Goal: Feedback & Contribution: Submit feedback/report problem

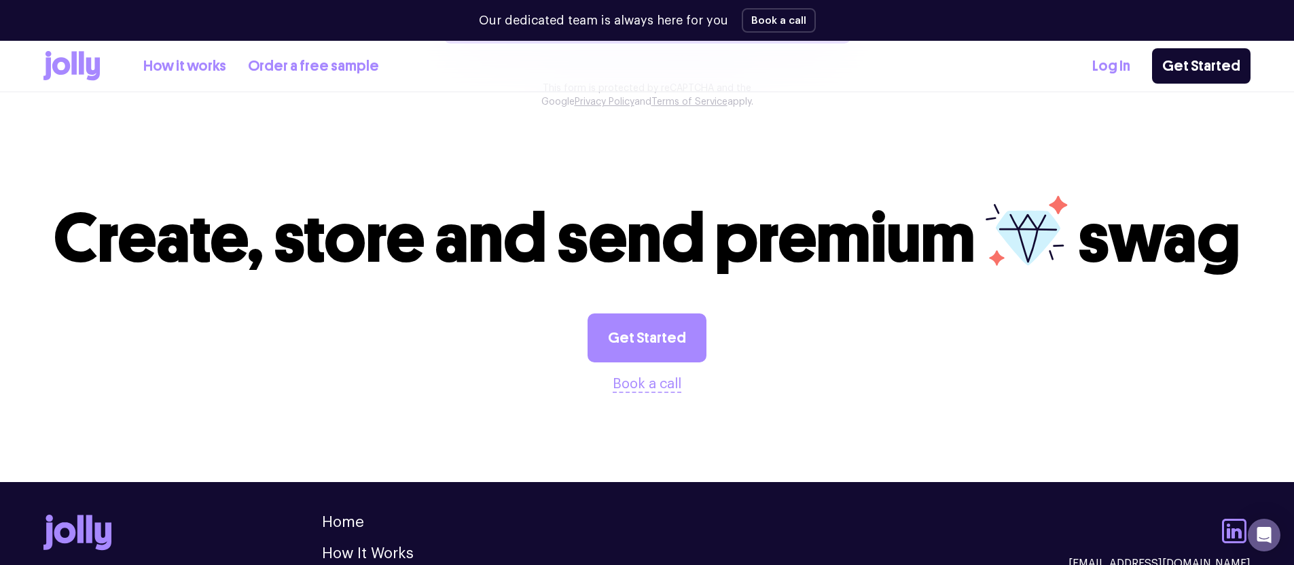
scroll to position [1488, 0]
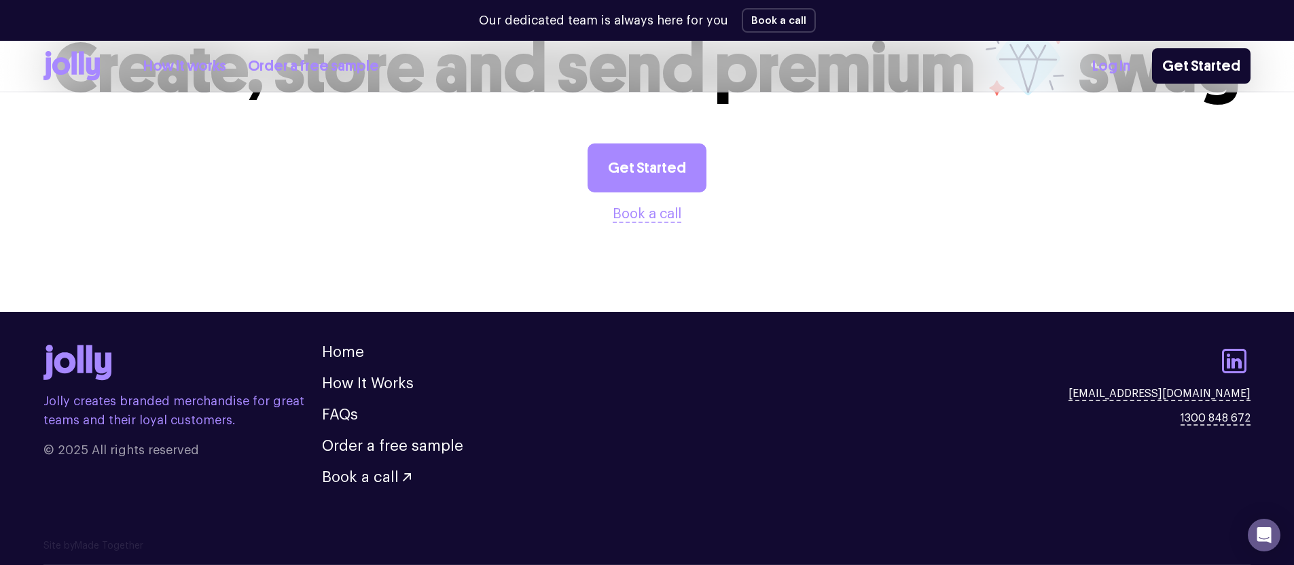
click at [158, 60] on link "How it works" at bounding box center [184, 66] width 83 height 22
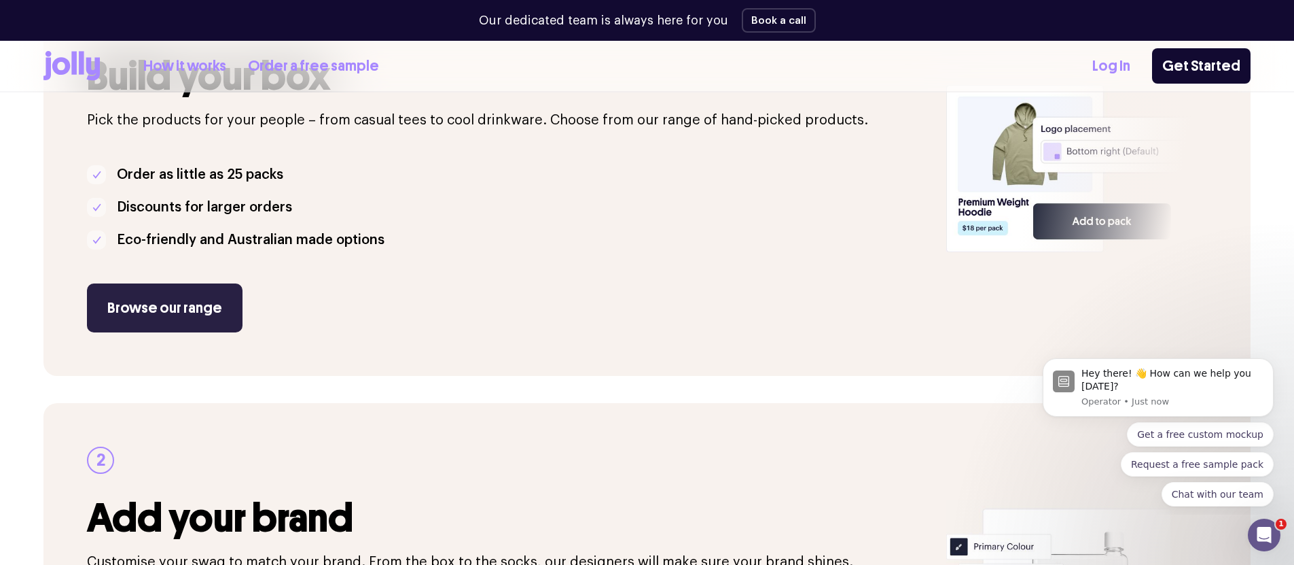
scroll to position [325, 0]
click at [171, 300] on link "Browse our range" at bounding box center [165, 307] width 156 height 49
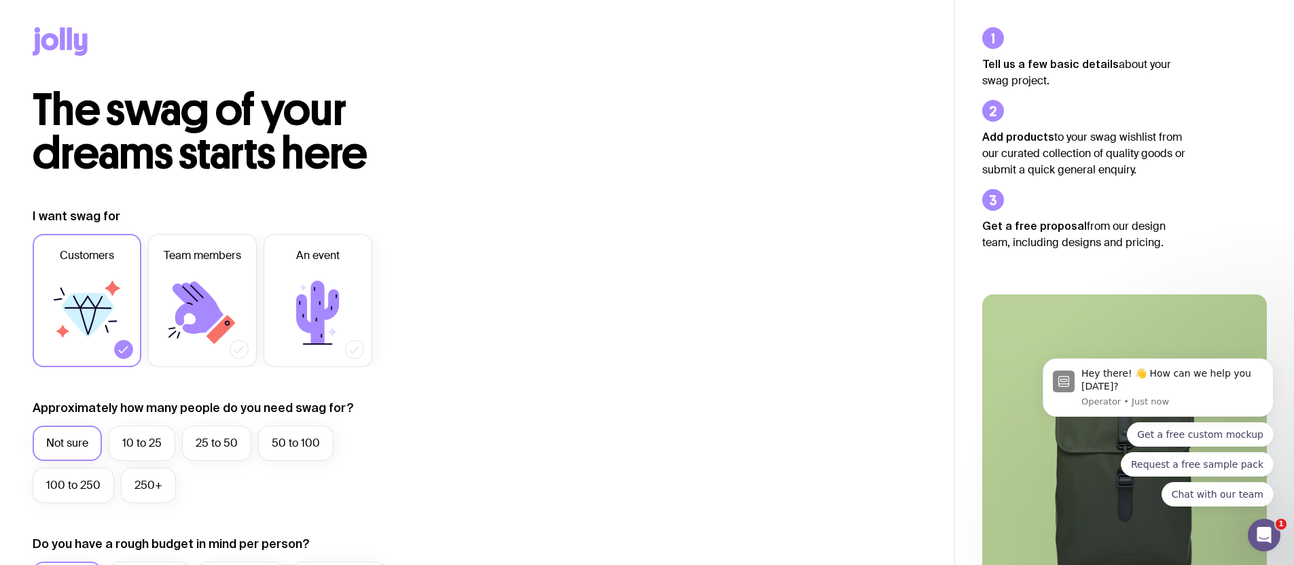
click at [102, 296] on icon at bounding box center [88, 303] width 30 height 14
click at [0, 0] on input "Customers" at bounding box center [0, 0] width 0 height 0
click at [149, 434] on label "10 to 25" at bounding box center [142, 442] width 67 height 35
click at [0, 0] on input "10 to 25" at bounding box center [0, 0] width 0 height 0
click at [112, 305] on icon at bounding box center [88, 315] width 52 height 44
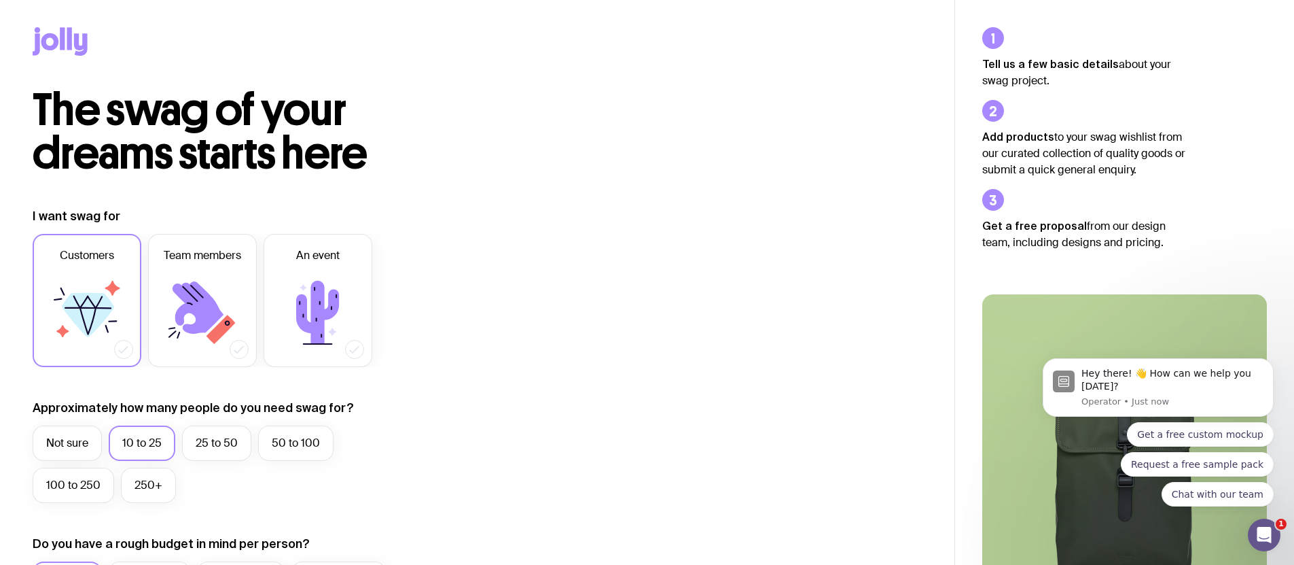
click at [0, 0] on input "Customers" at bounding box center [0, 0] width 0 height 0
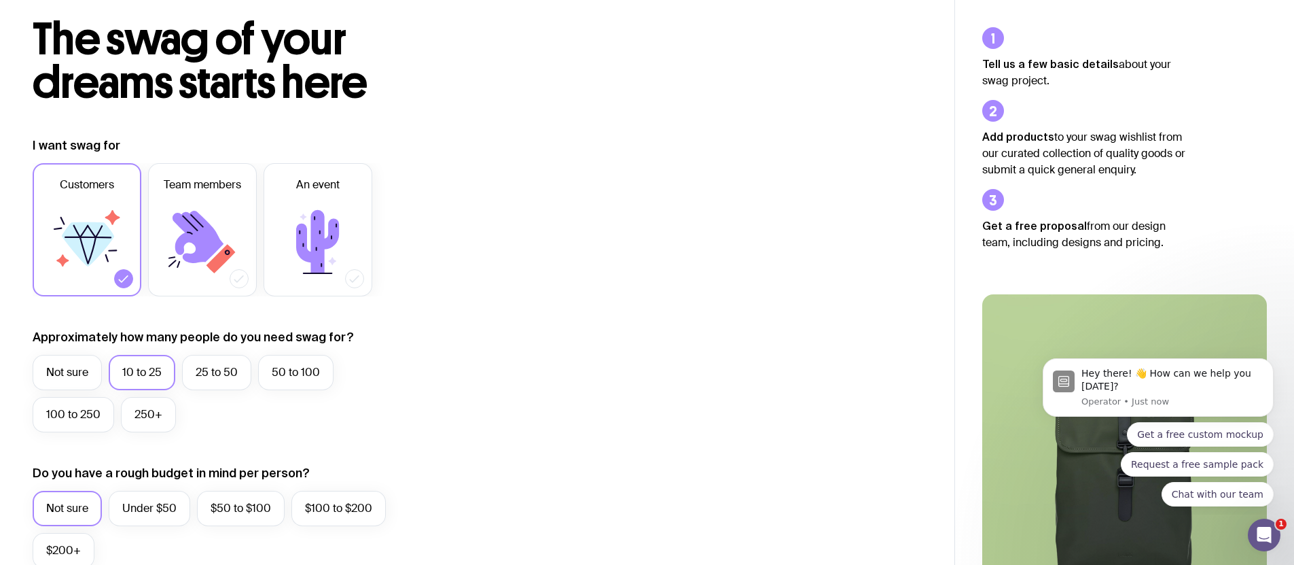
scroll to position [71, 0]
click at [149, 514] on label "Under $50" at bounding box center [150, 507] width 82 height 35
click at [0, 0] on input "Under $50" at bounding box center [0, 0] width 0 height 0
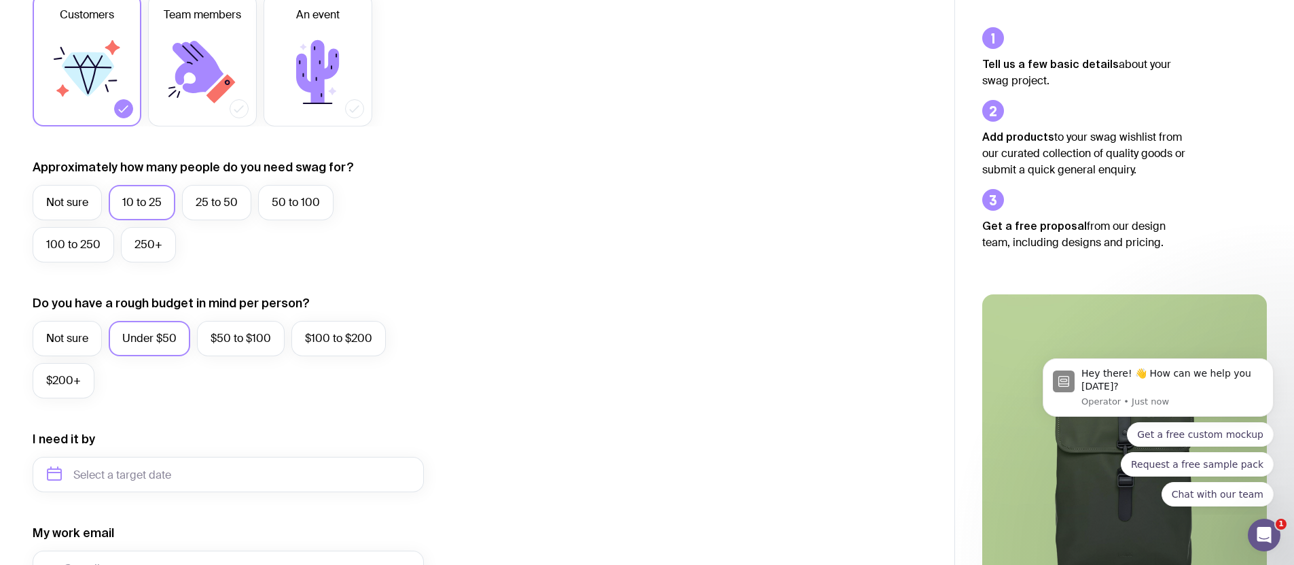
scroll to position [242, 0]
click at [228, 337] on label "$50 to $100" at bounding box center [241, 336] width 88 height 35
click at [0, 0] on input "$50 to $100" at bounding box center [0, 0] width 0 height 0
click at [145, 469] on input "text" at bounding box center [228, 472] width 391 height 35
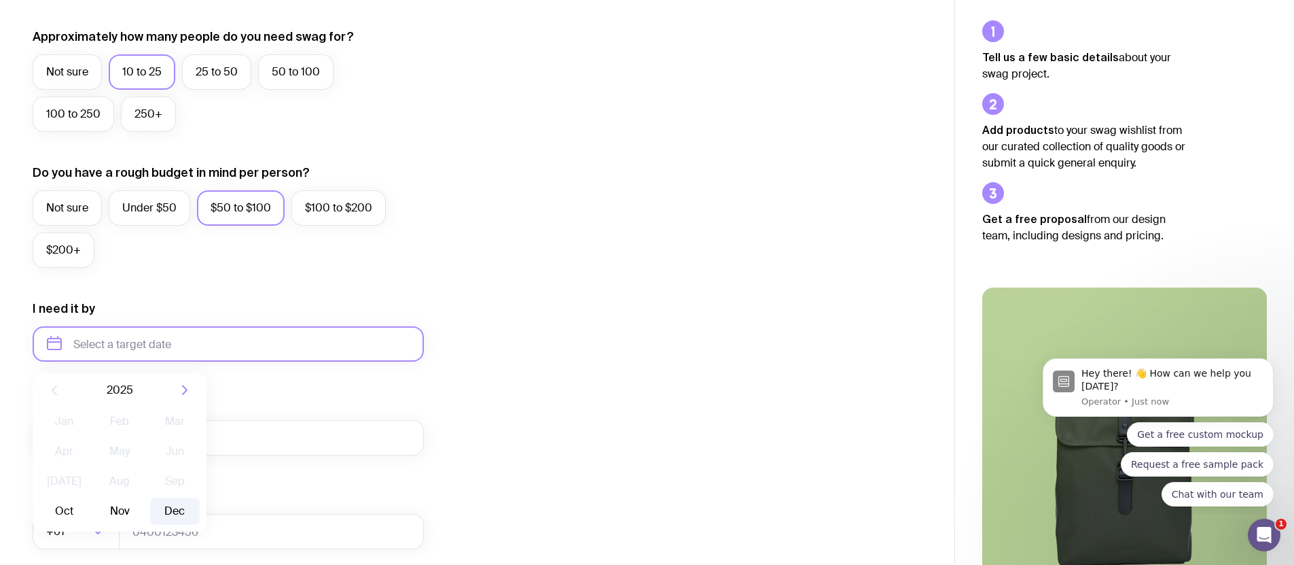
scroll to position [416, 0]
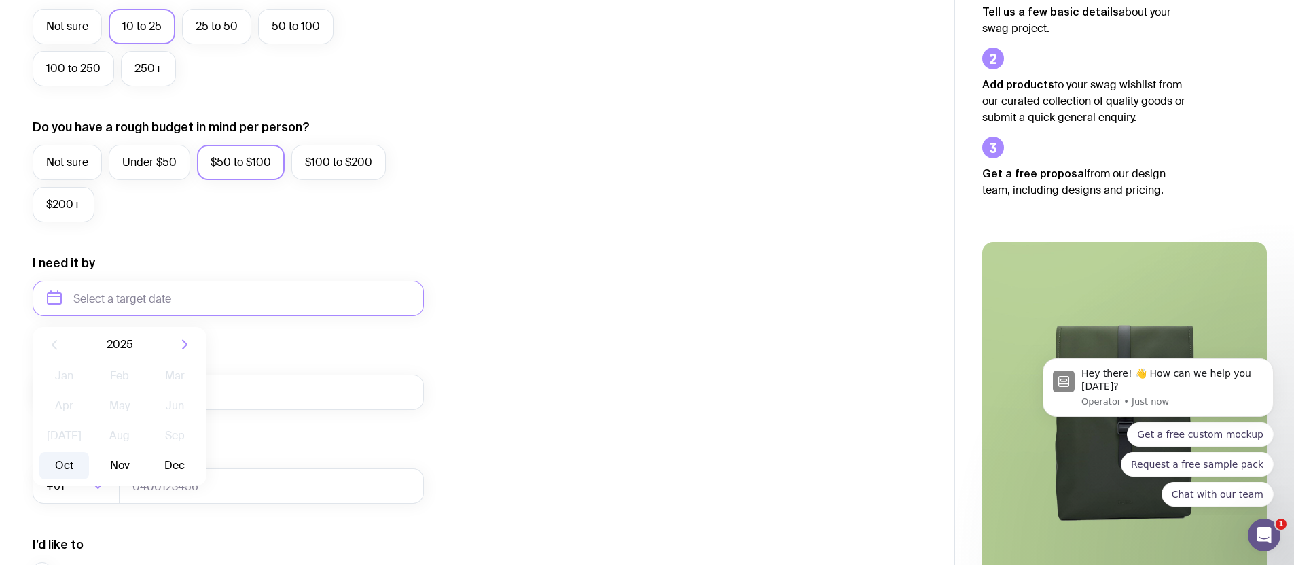
click at [65, 461] on button "Oct" at bounding box center [64, 465] width 50 height 27
type input "[DATE]"
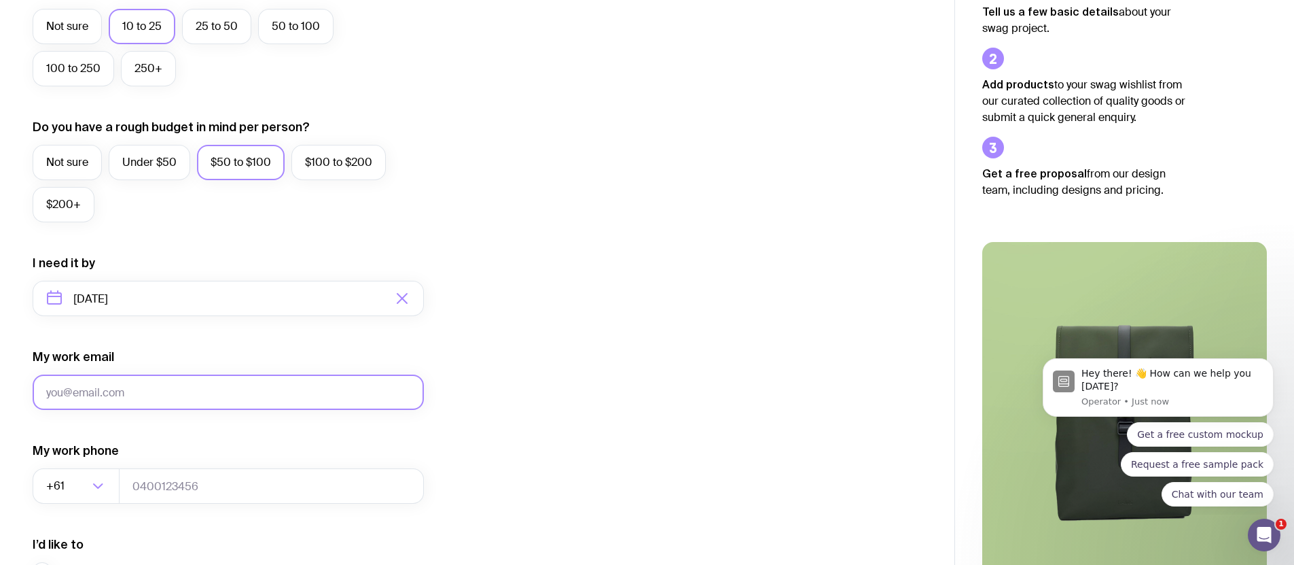
click at [93, 397] on input "My work email" at bounding box center [228, 391] width 391 height 35
type input "[PERSON_NAME][EMAIL_ADDRESS][DOMAIN_NAME]"
click at [96, 492] on icon "Search for option" at bounding box center [98, 486] width 16 height 16
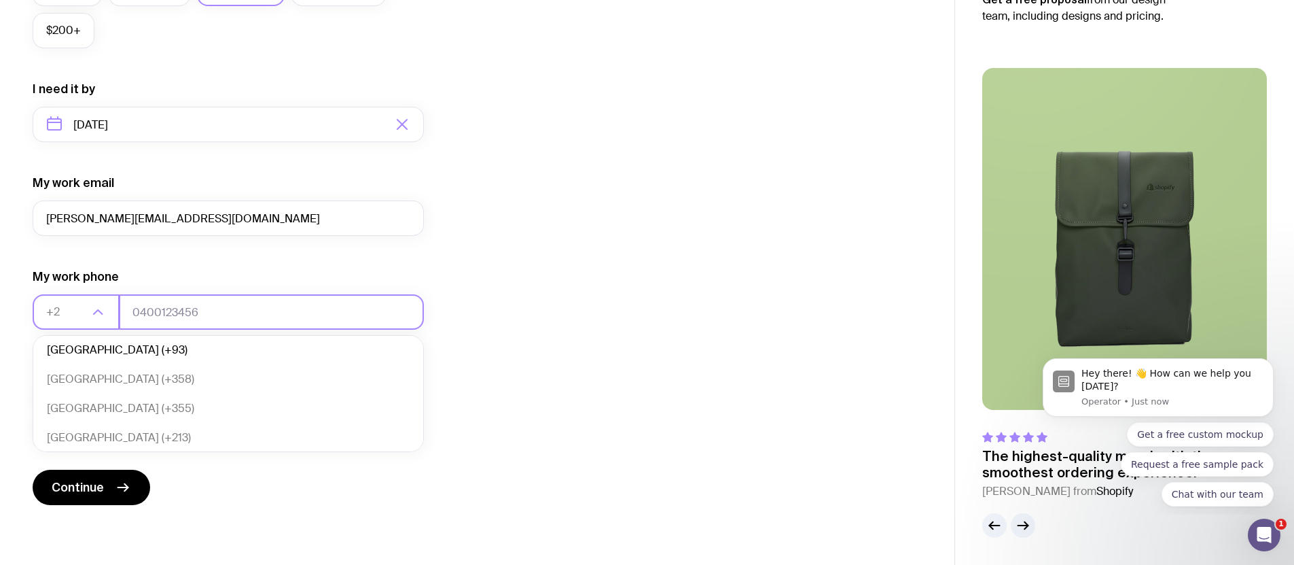
scroll to position [0, 0]
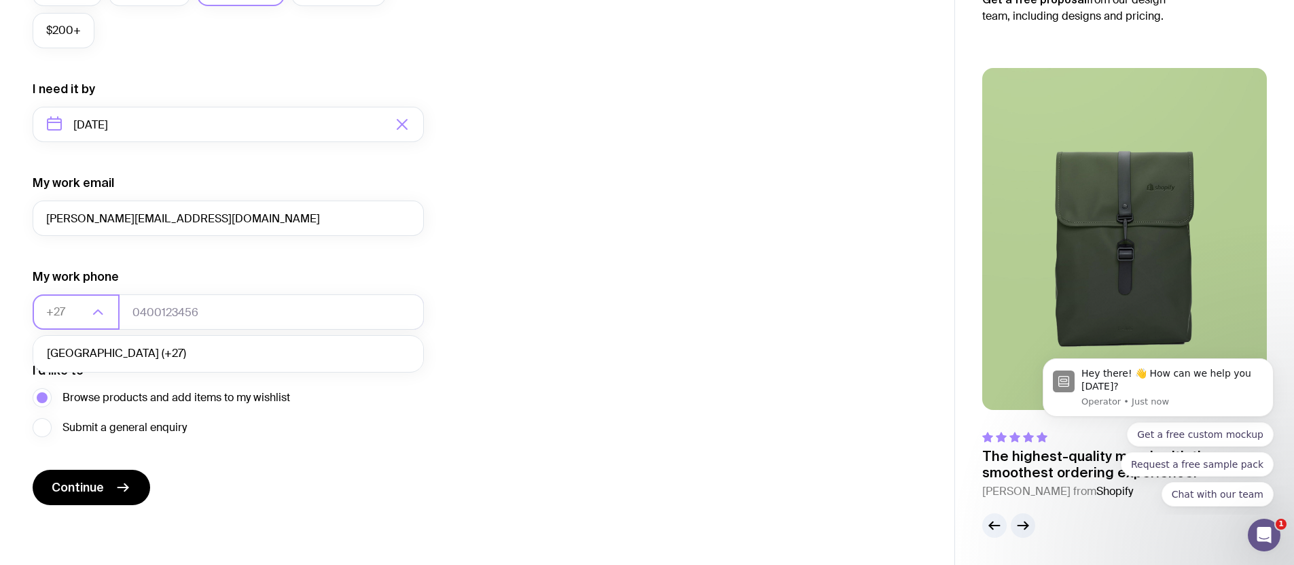
click at [129, 343] on li "[GEOGRAPHIC_DATA] (+27)" at bounding box center [228, 353] width 390 height 29
type input "+27"
click at [211, 305] on input "tel" at bounding box center [271, 311] width 305 height 35
type input "0766422758"
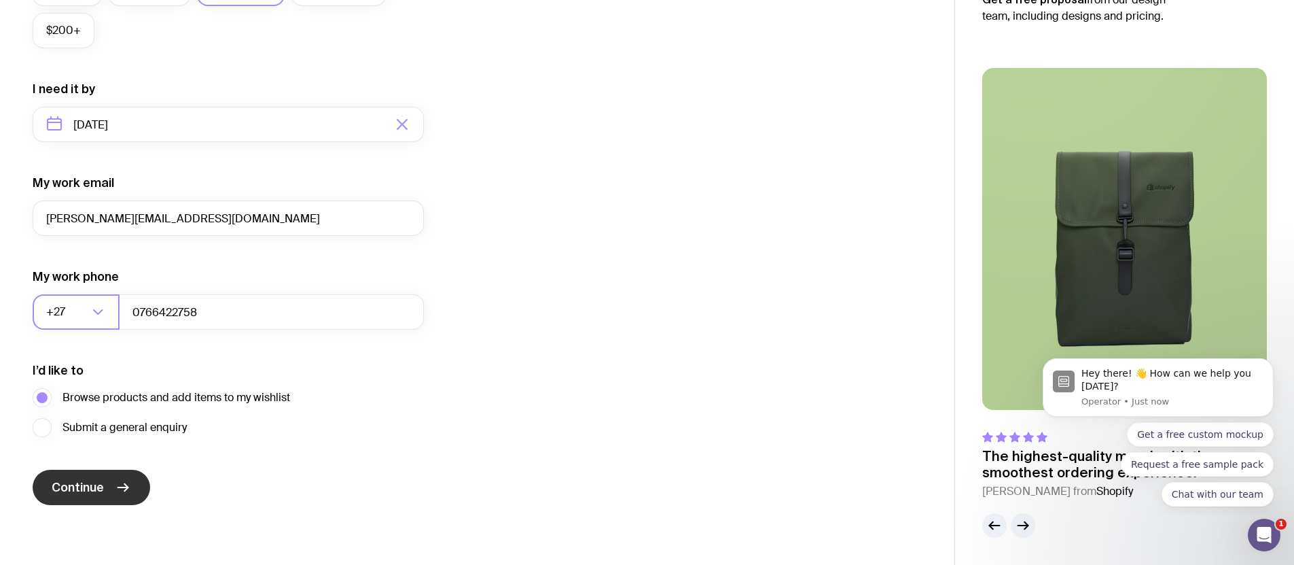
click at [123, 487] on icon "submit" at bounding box center [123, 487] width 10 height 0
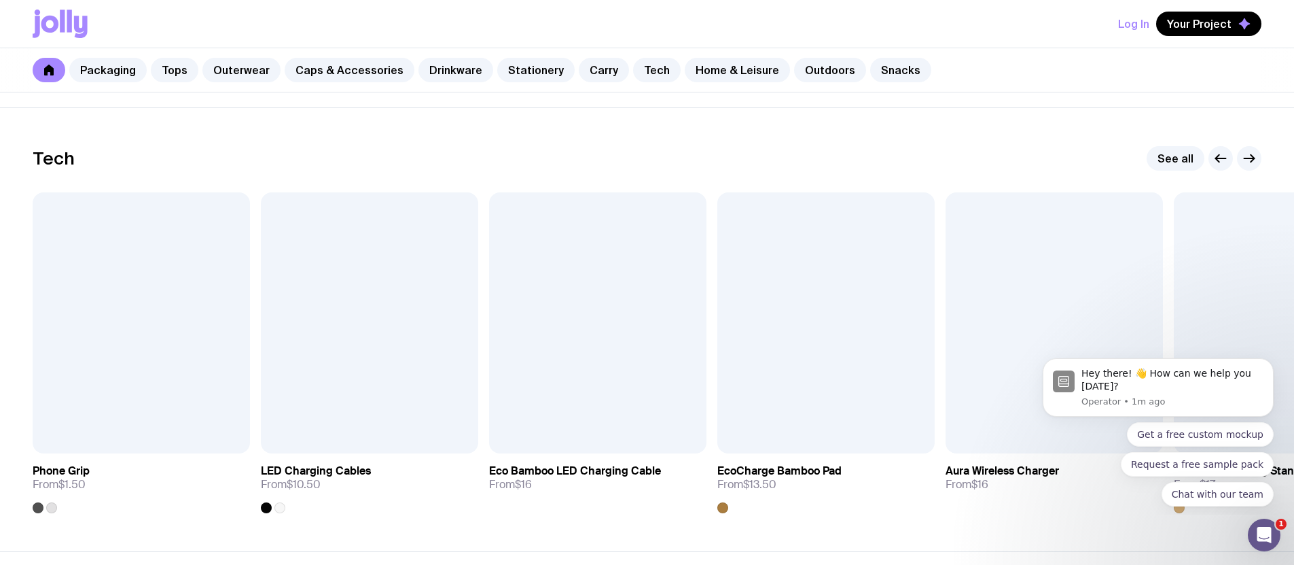
scroll to position [3278, 0]
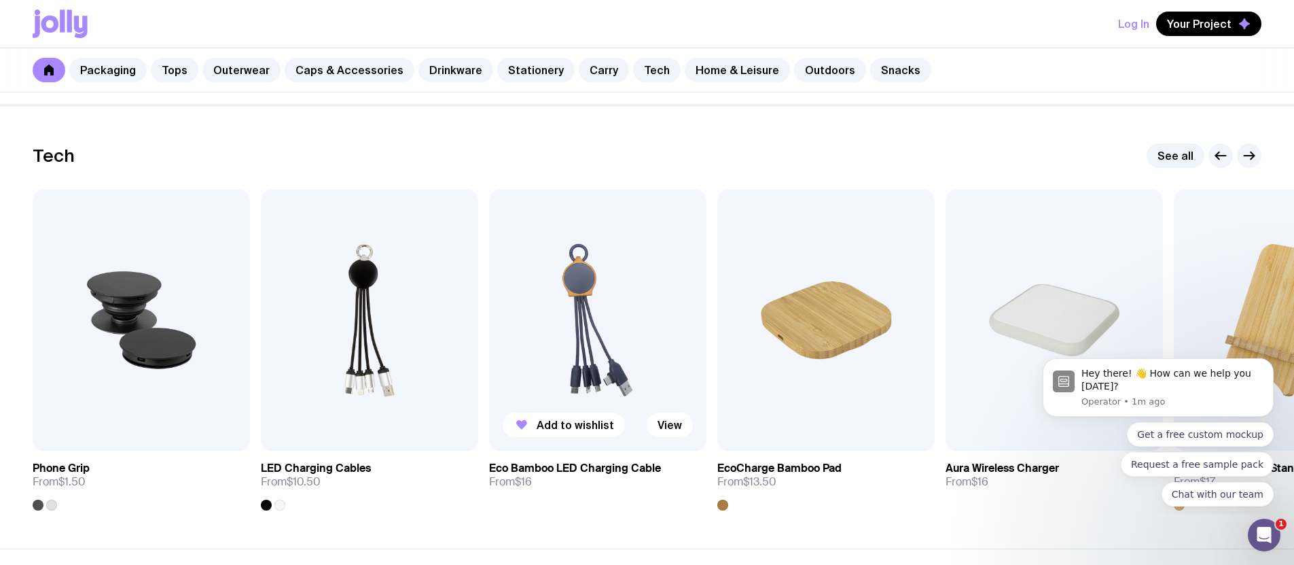
click at [615, 363] on img at bounding box center [597, 320] width 217 height 261
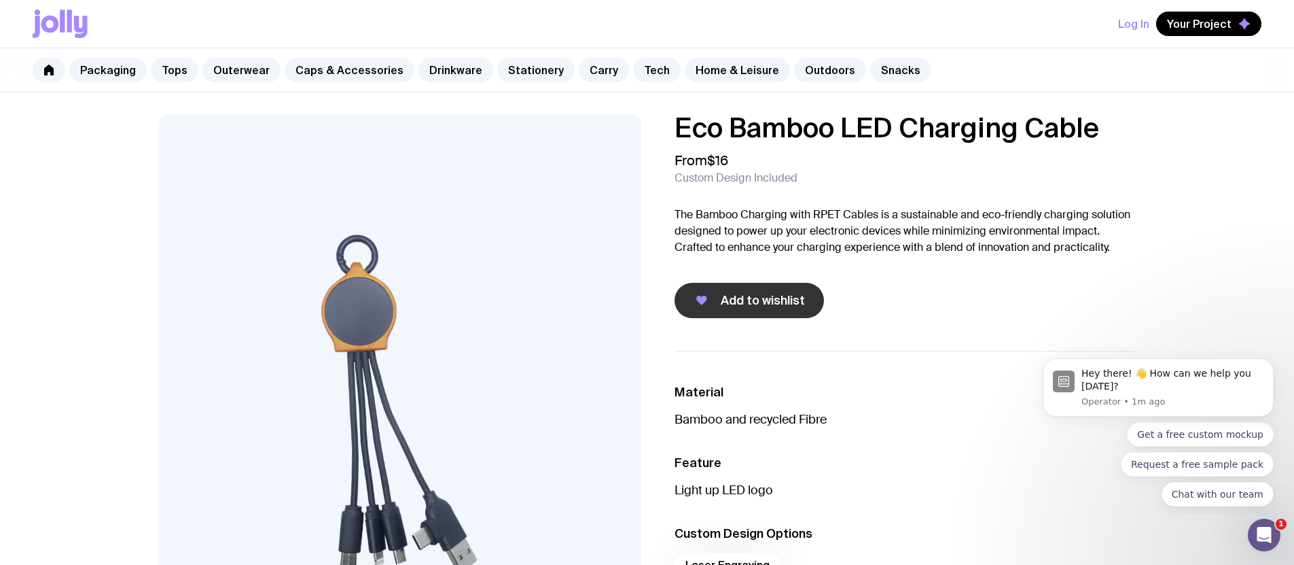
click at [760, 311] on button "Add to wishlist" at bounding box center [749, 300] width 149 height 35
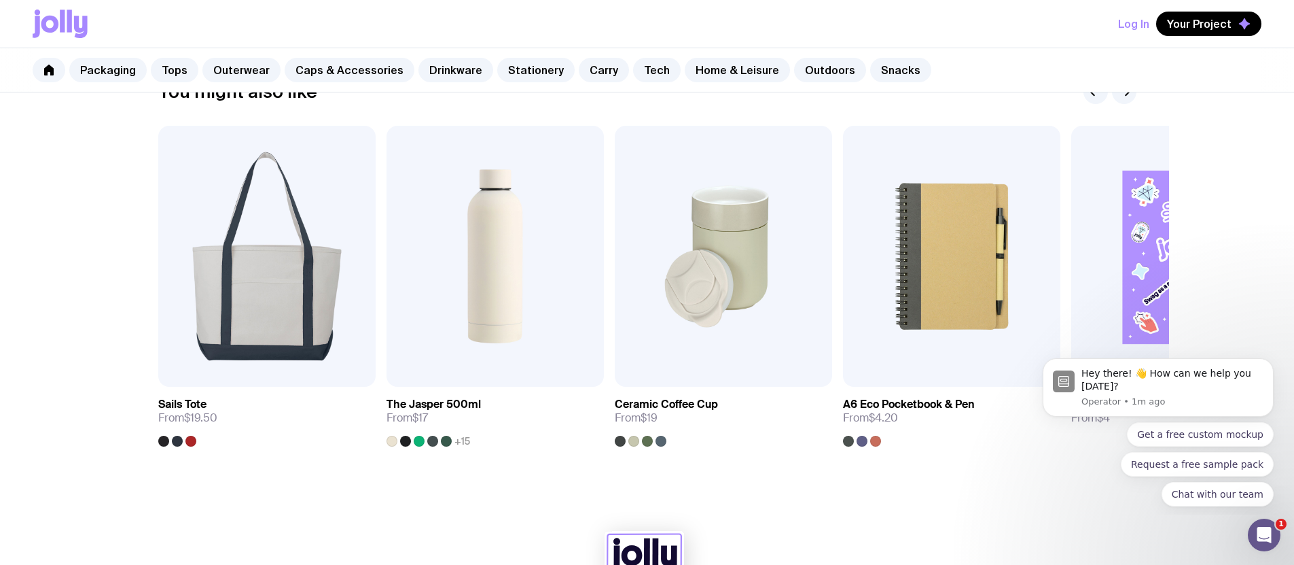
scroll to position [701, 0]
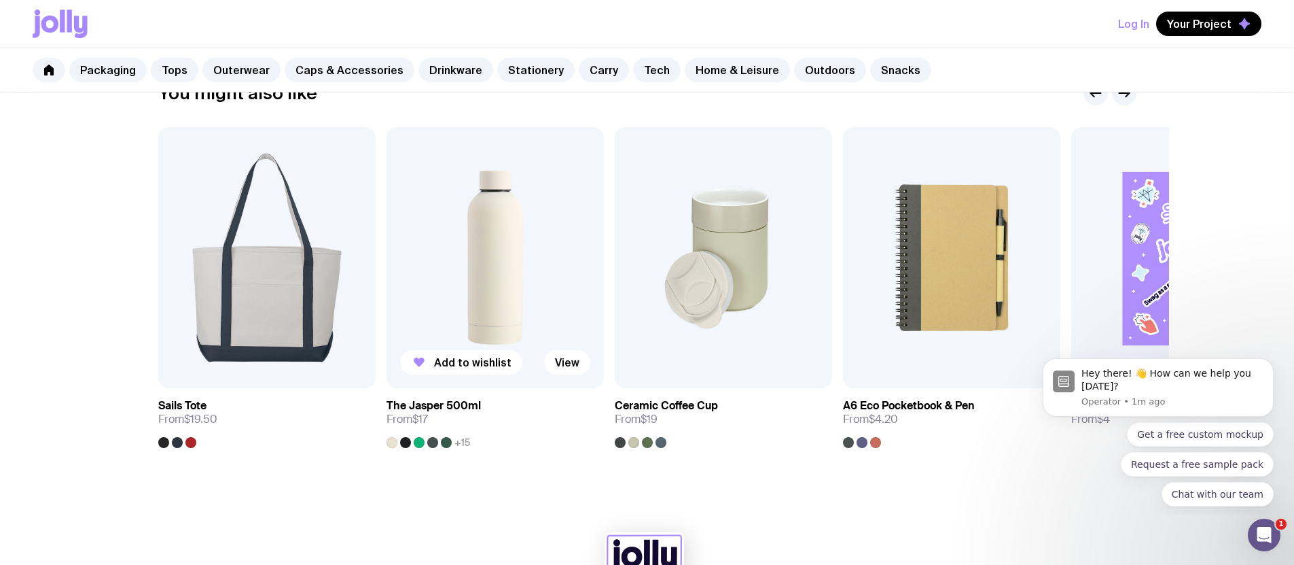
click at [498, 268] on img at bounding box center [495, 257] width 217 height 261
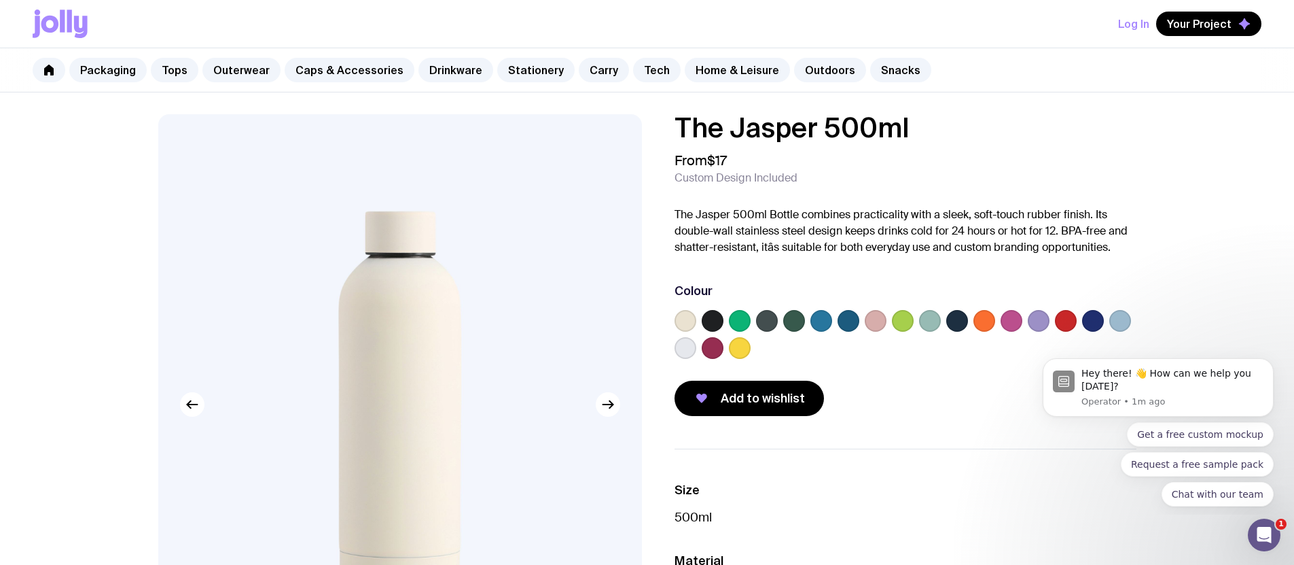
click at [1038, 318] on label at bounding box center [1039, 321] width 22 height 22
click at [0, 0] on input "radio" at bounding box center [0, 0] width 0 height 0
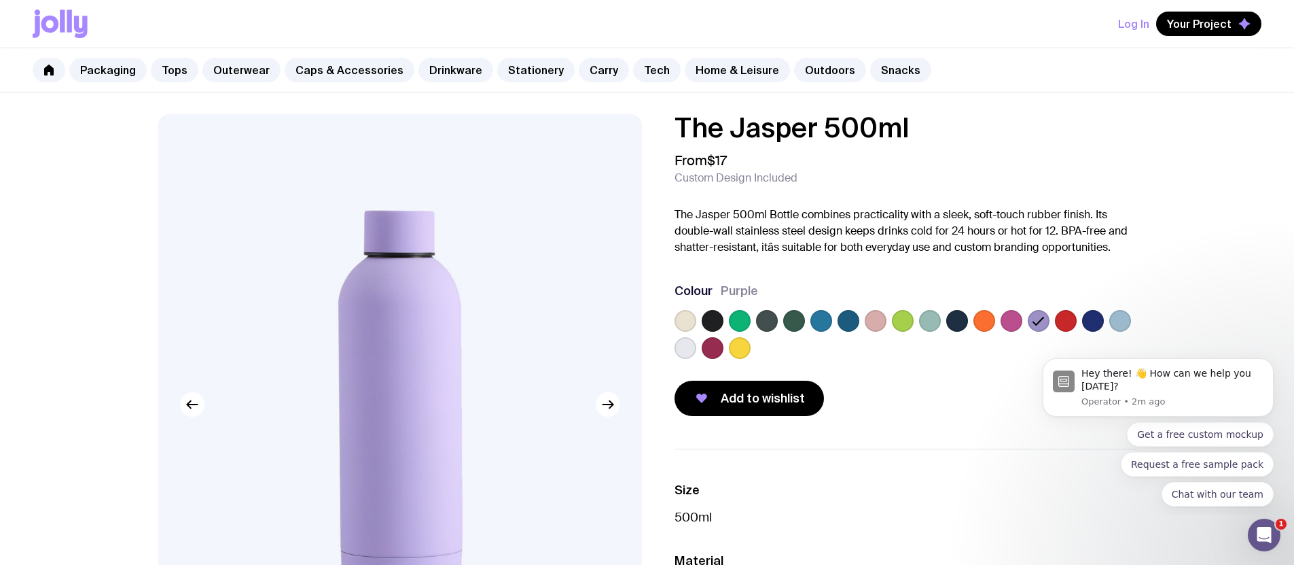
click at [679, 318] on label at bounding box center [686, 321] width 22 height 22
click at [0, 0] on input "radio" at bounding box center [0, 0] width 0 height 0
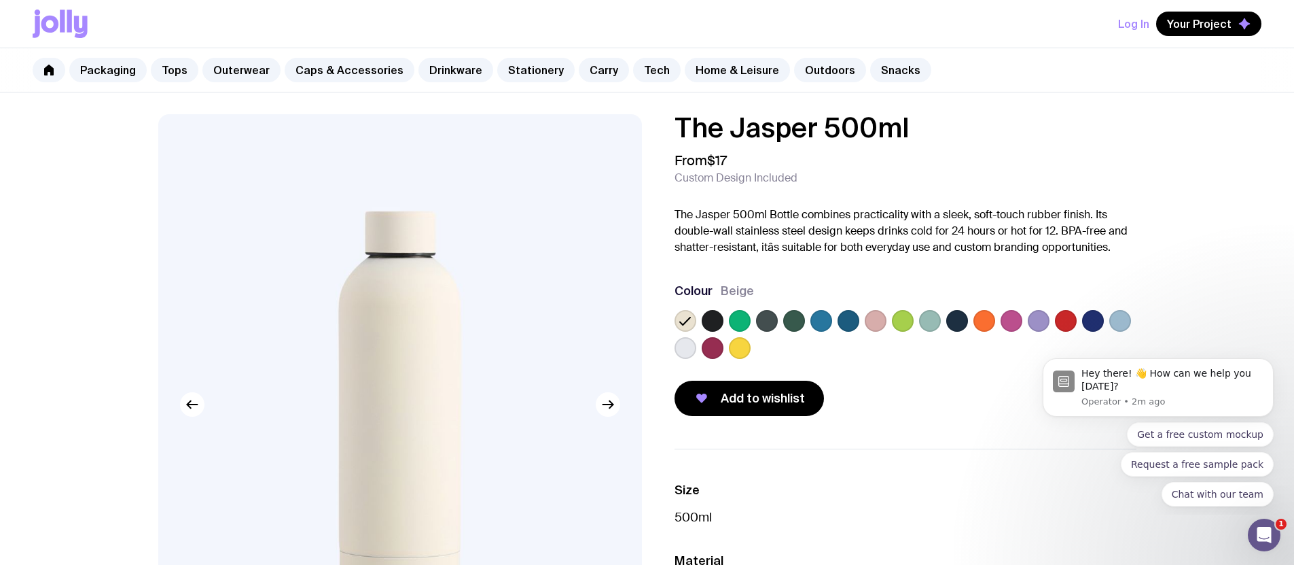
click at [684, 355] on label at bounding box center [686, 348] width 22 height 22
click at [0, 0] on input "radio" at bounding box center [0, 0] width 0 height 0
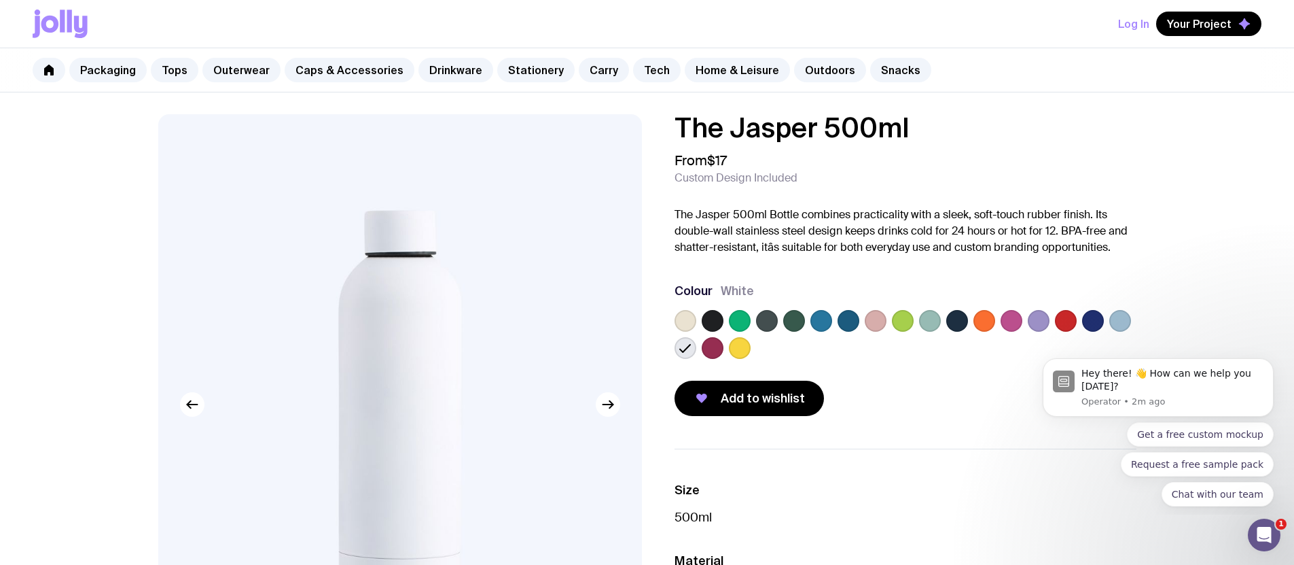
click at [686, 323] on label at bounding box center [686, 321] width 22 height 22
click at [0, 0] on input "radio" at bounding box center [0, 0] width 0 height 0
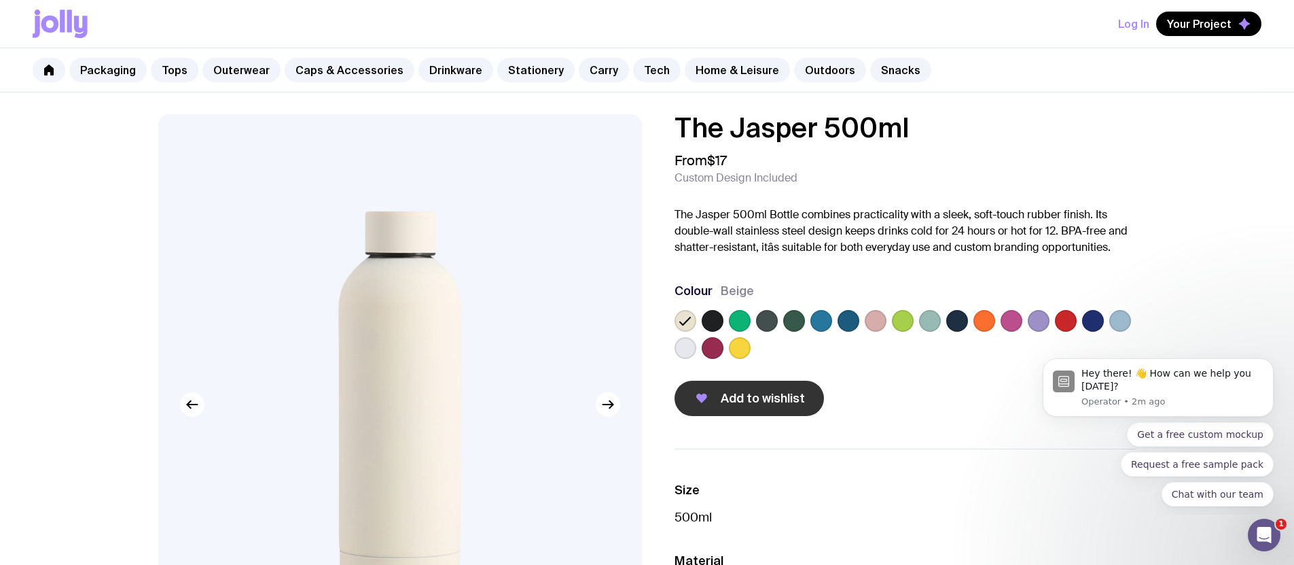
click at [776, 388] on button "Add to wishlist" at bounding box center [749, 397] width 149 height 35
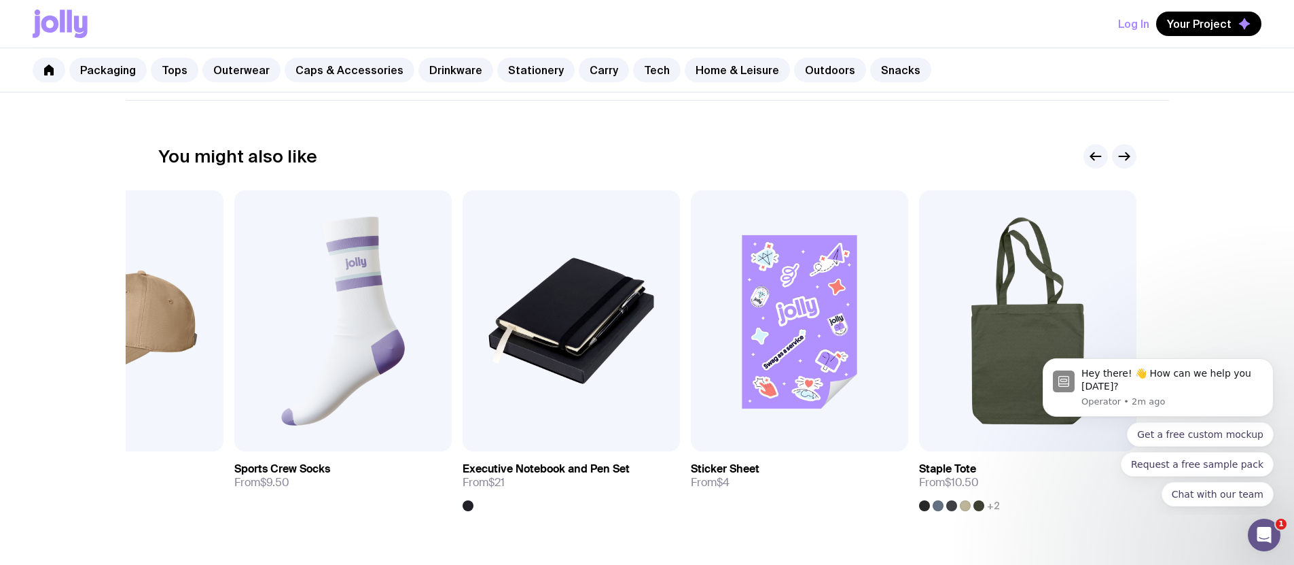
scroll to position [489, 0]
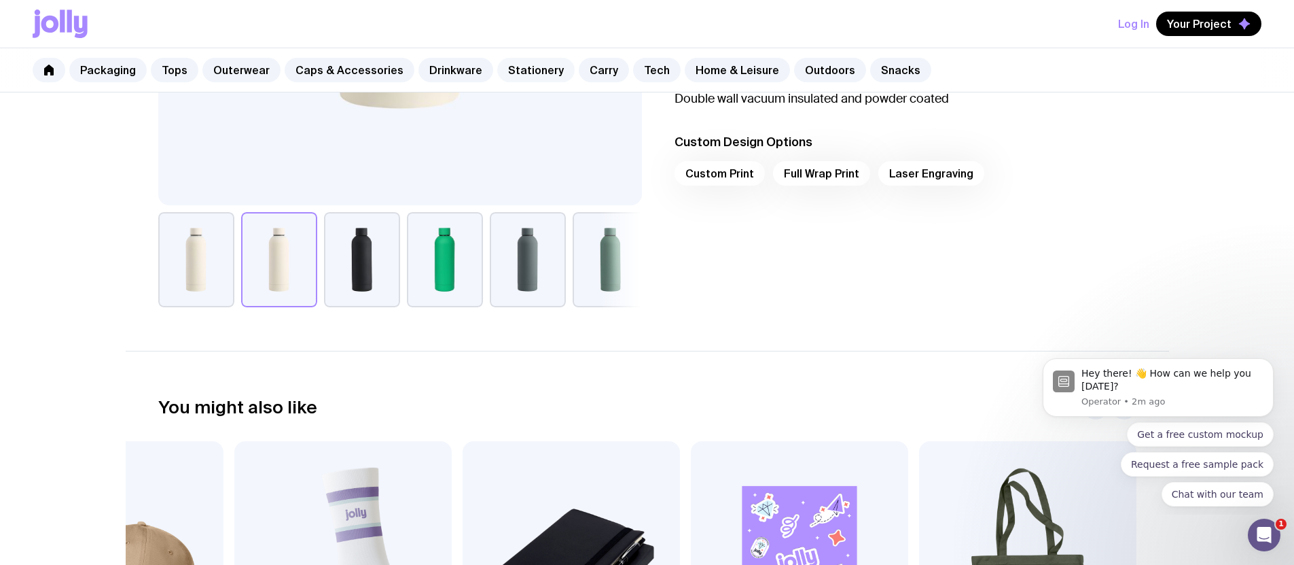
click at [505, 69] on link "Stationery" at bounding box center [535, 70] width 77 height 24
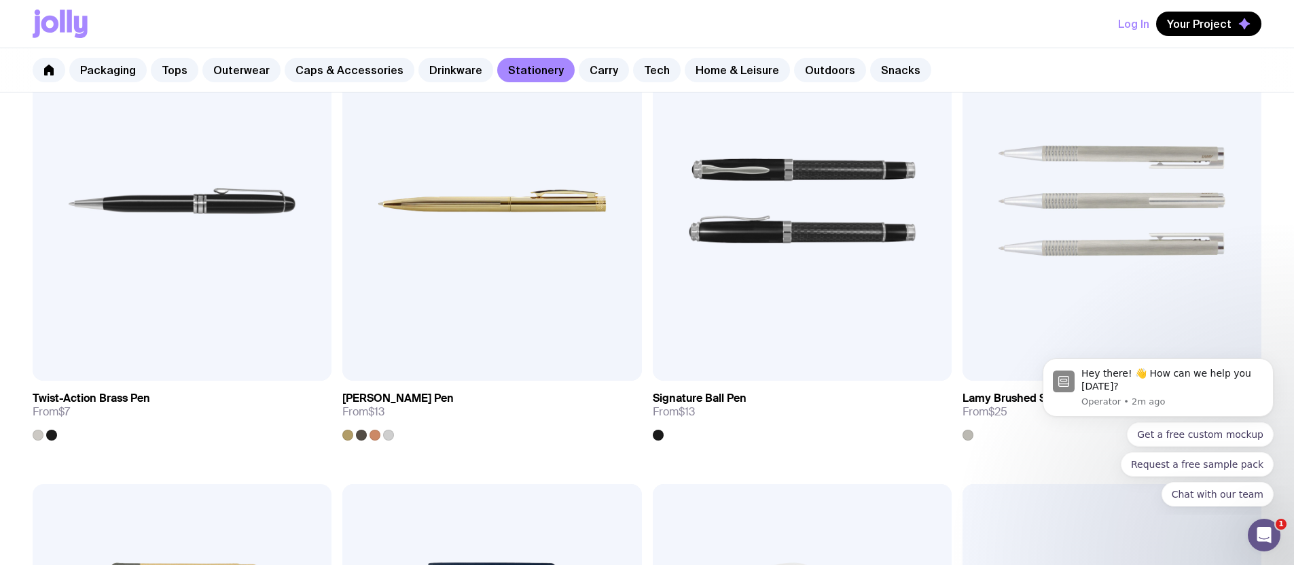
scroll to position [811, 0]
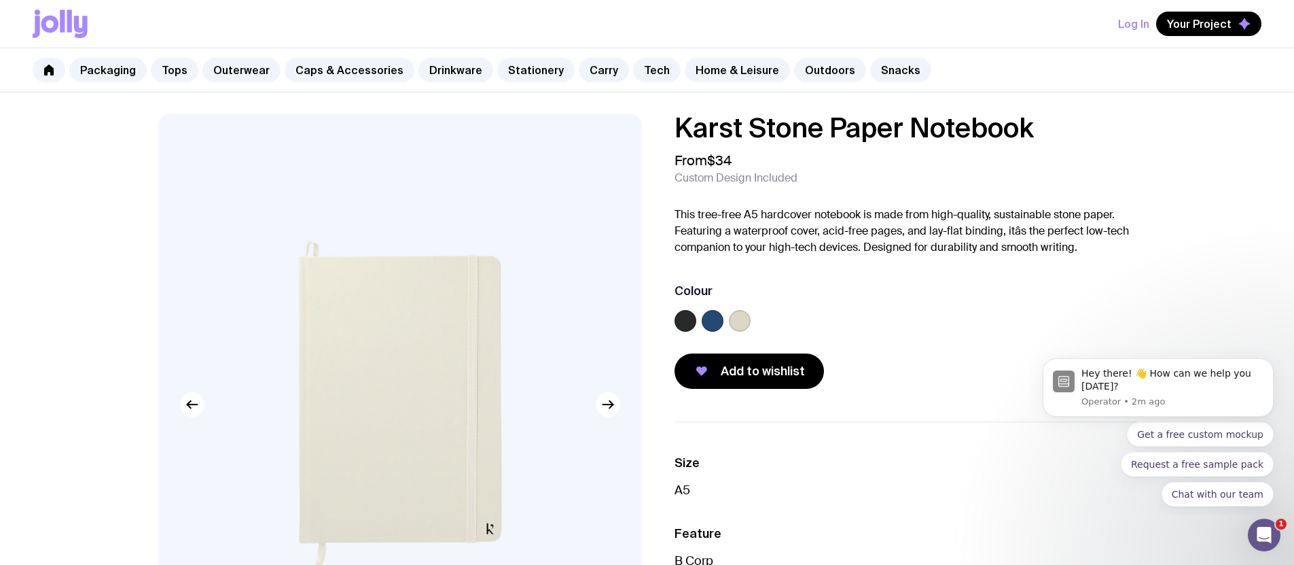
scroll to position [811, 0]
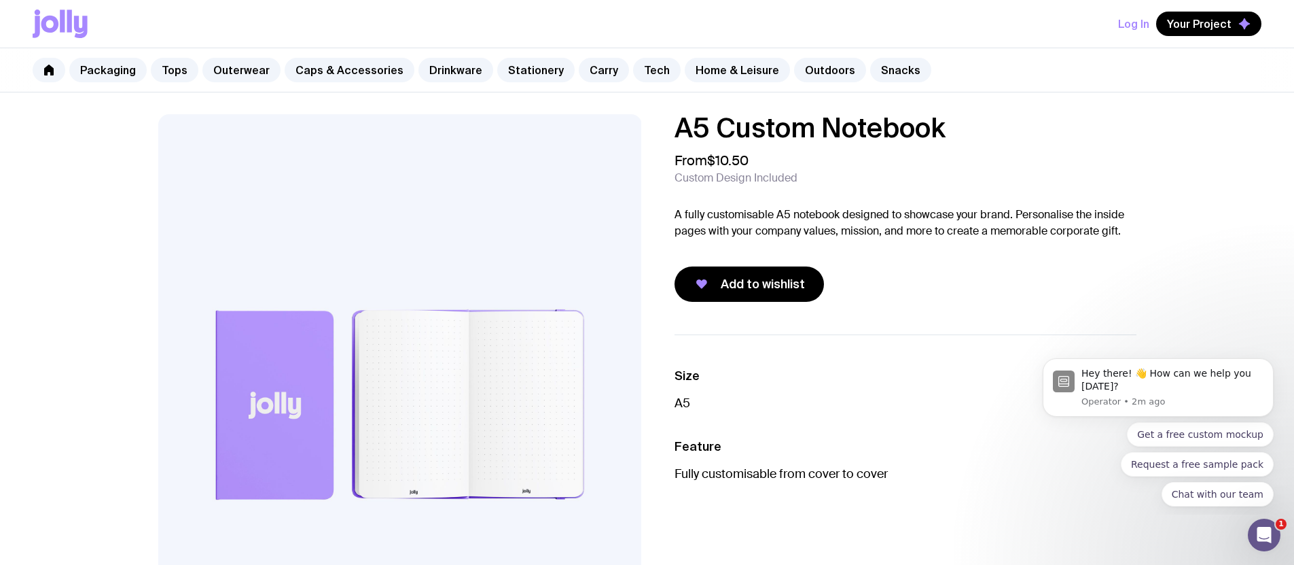
scroll to position [799, 0]
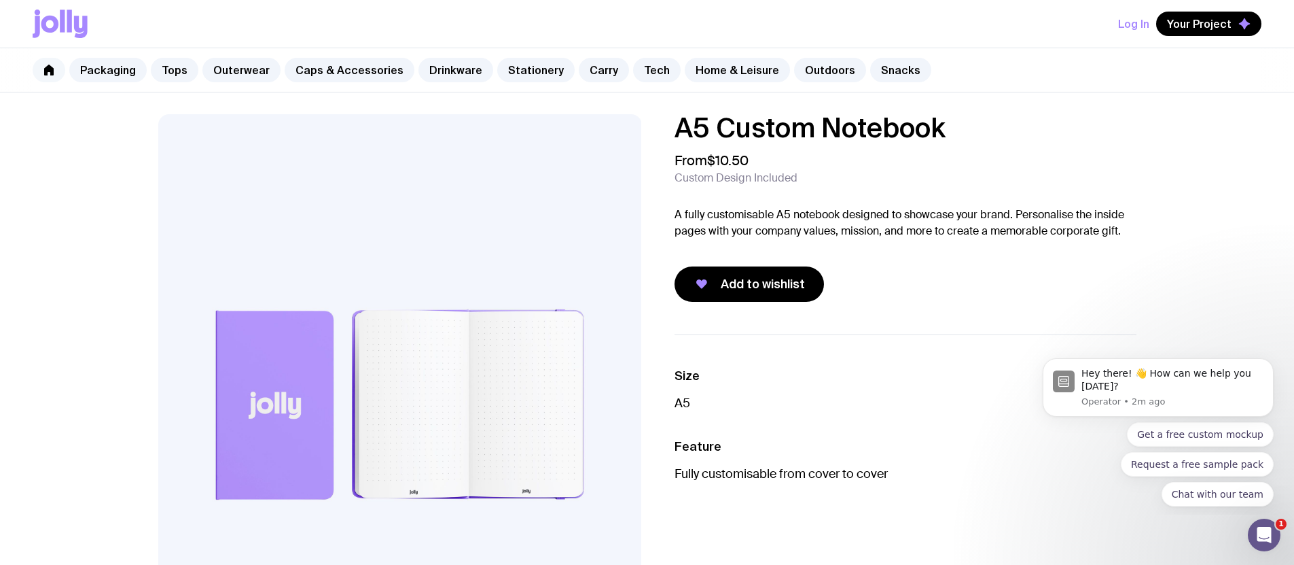
scroll to position [799, 0]
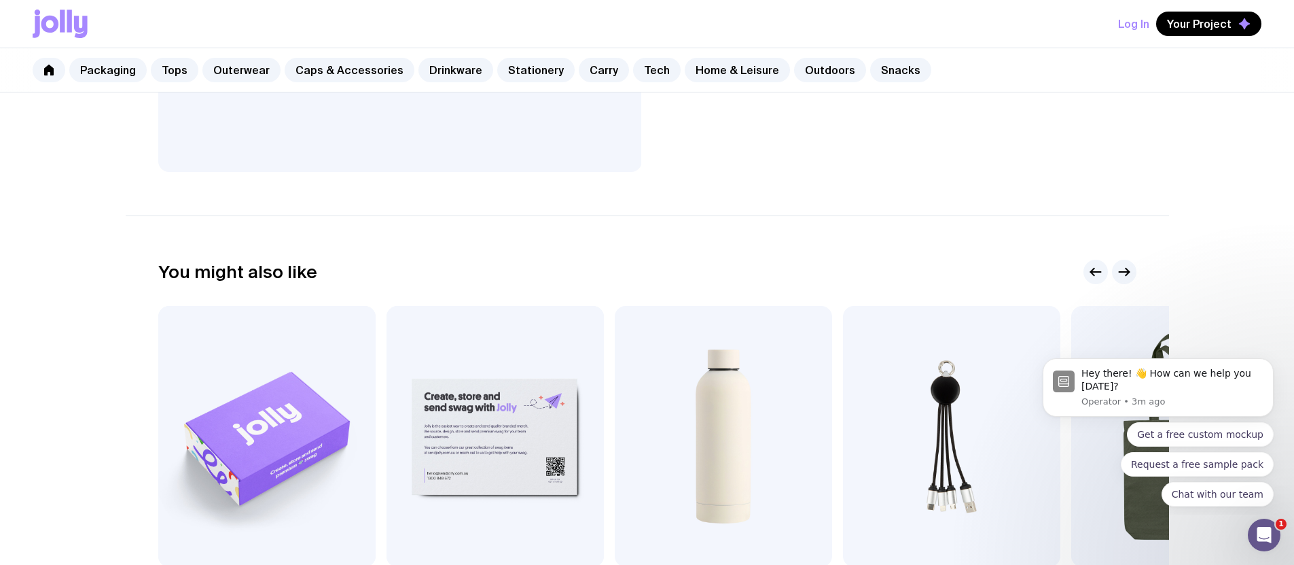
scroll to position [681, 0]
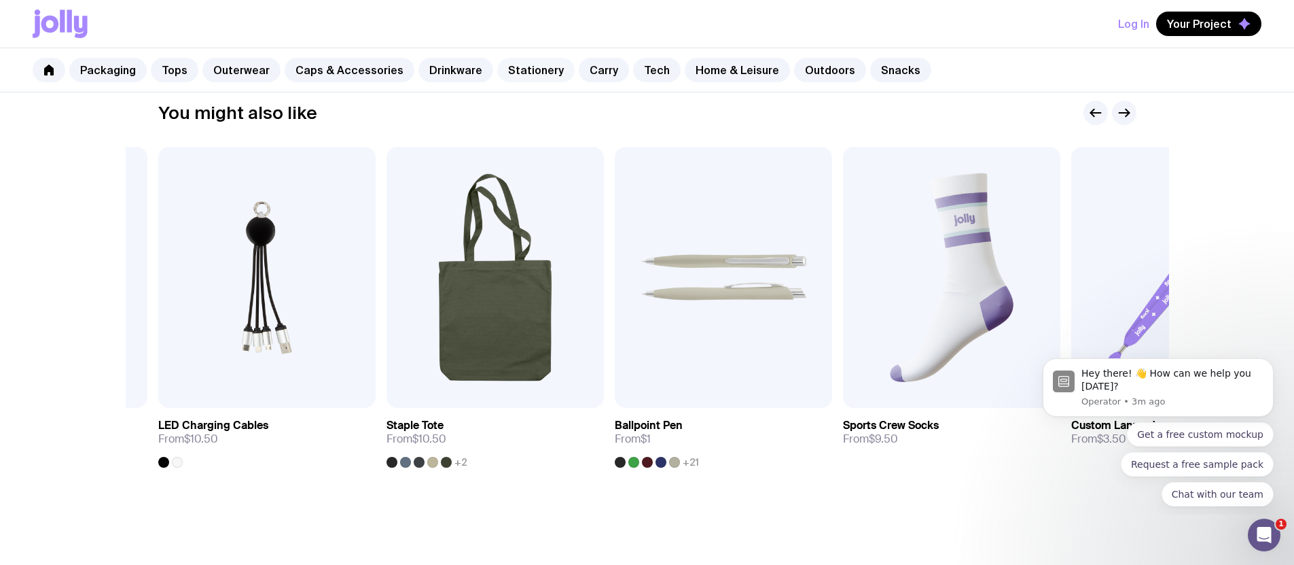
click at [529, 70] on link "Stationery" at bounding box center [535, 70] width 77 height 24
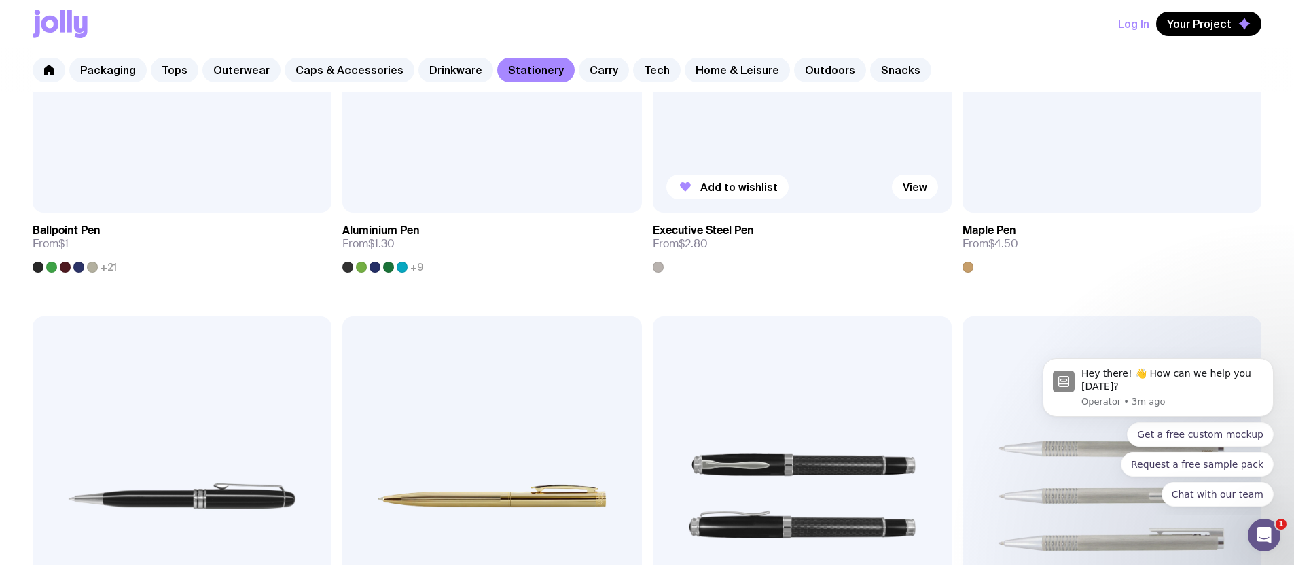
scroll to position [508, 0]
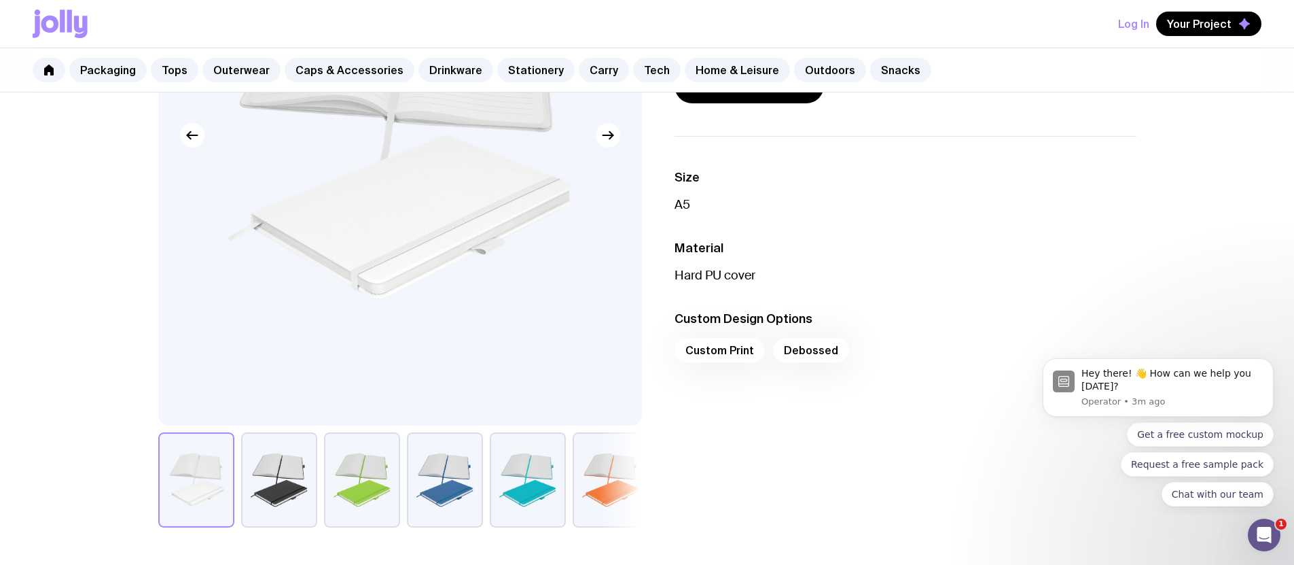
scroll to position [73, 0]
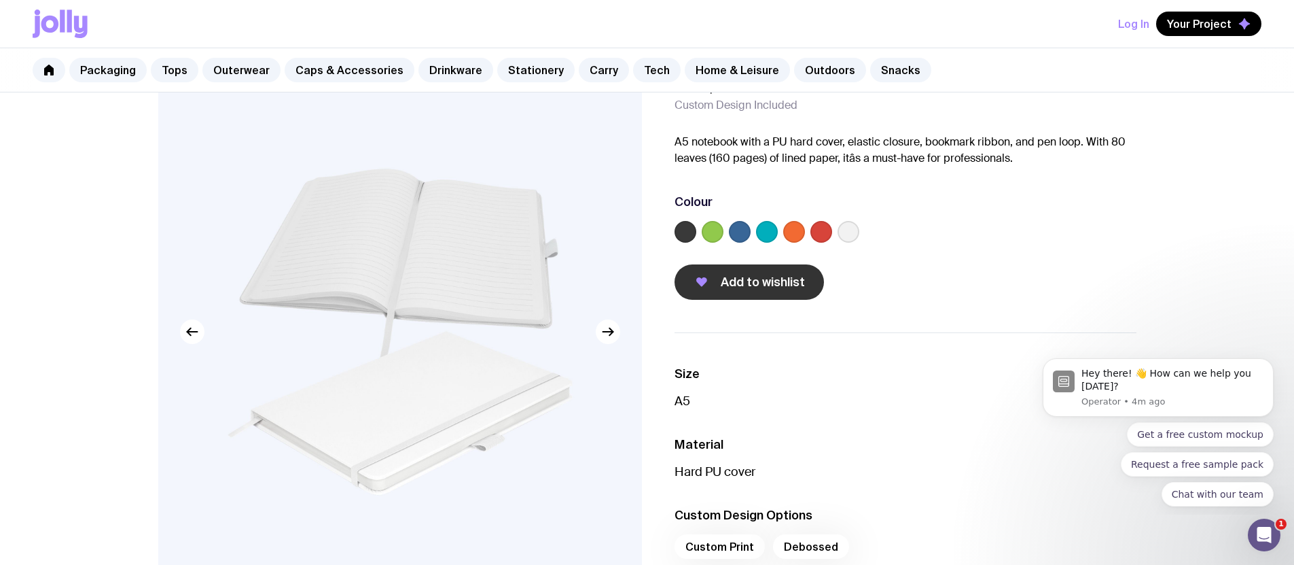
click at [719, 283] on button "Add to wishlist" at bounding box center [749, 281] width 149 height 35
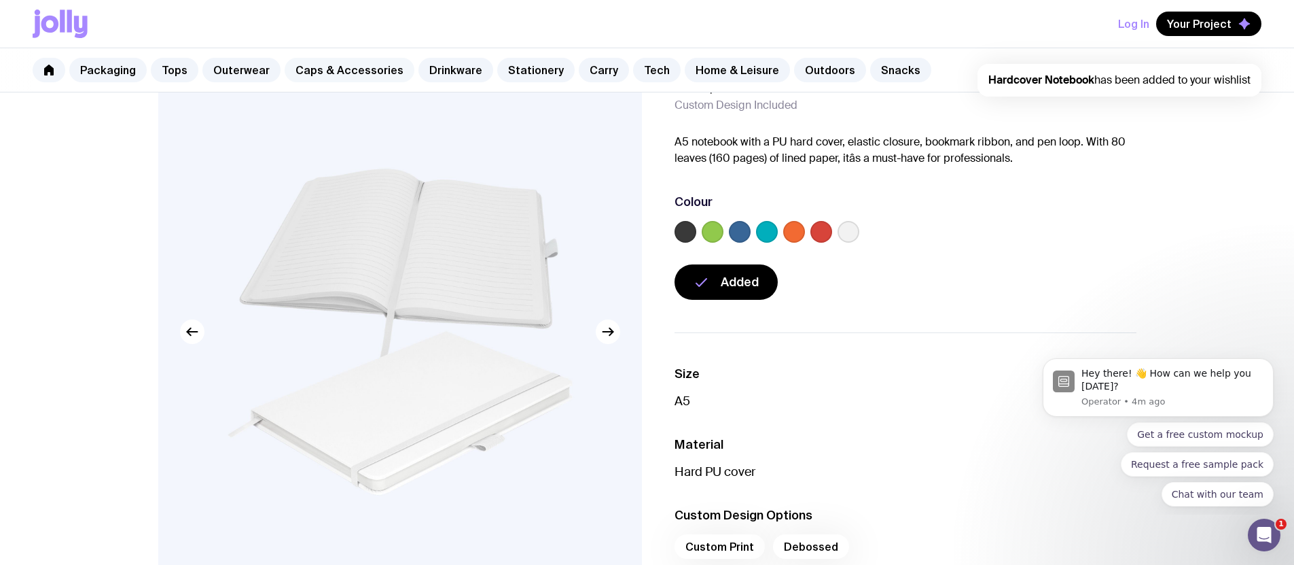
click at [359, 69] on link "Caps & Accessories" at bounding box center [350, 70] width 130 height 24
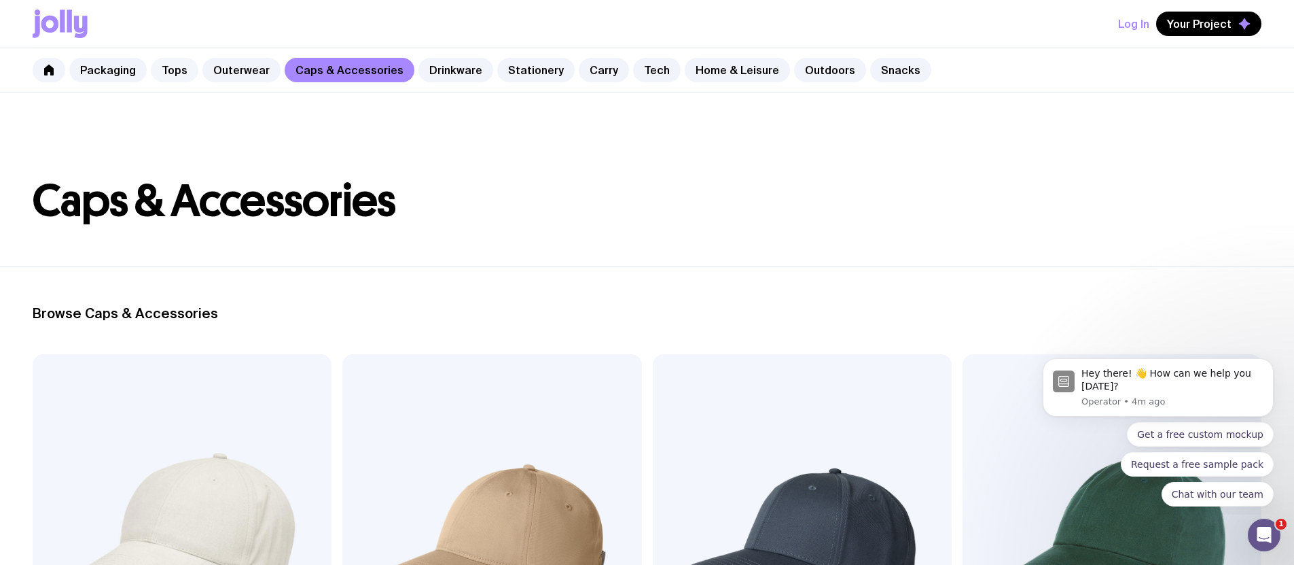
click at [152, 74] on link "Tops" at bounding box center [175, 70] width 48 height 24
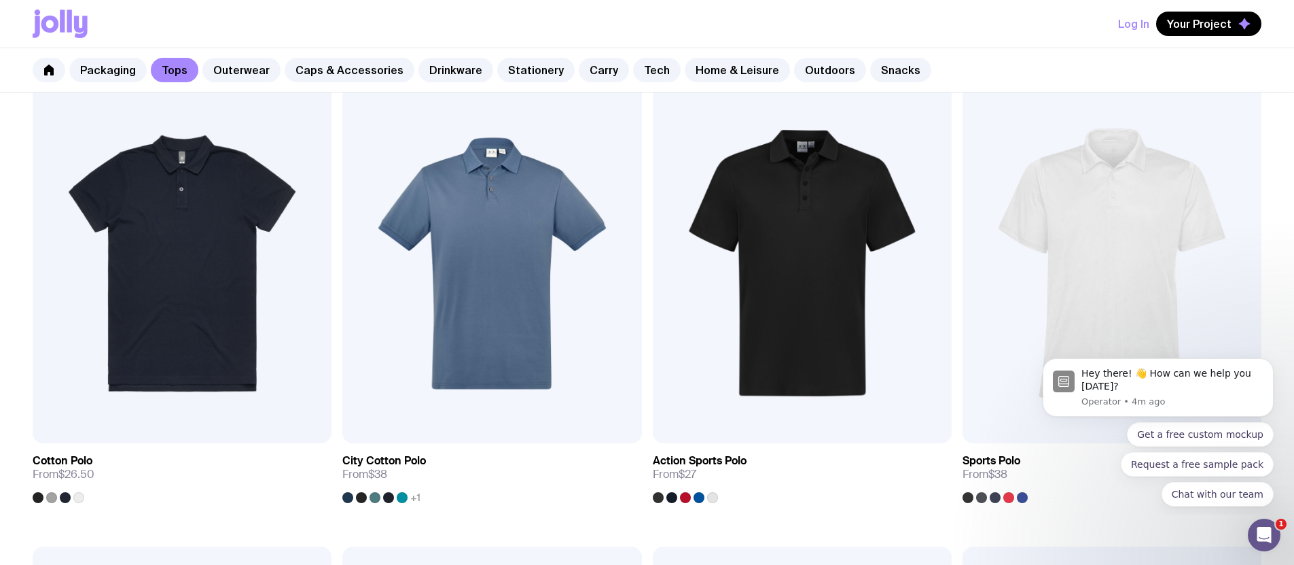
scroll to position [897, 0]
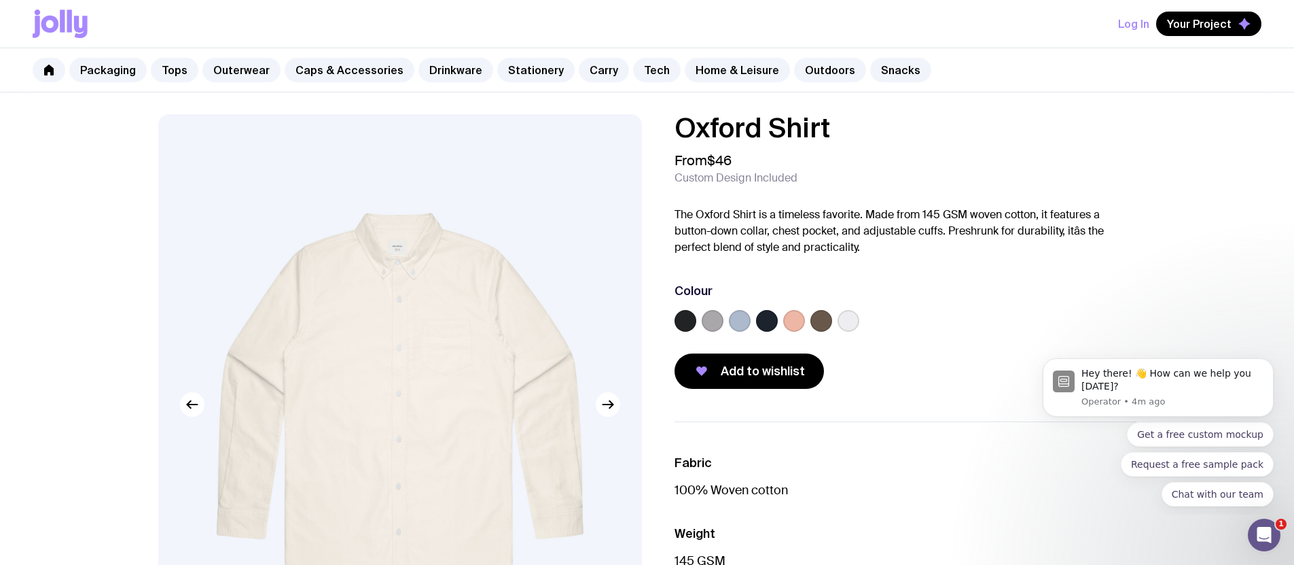
click at [853, 317] on label at bounding box center [849, 321] width 22 height 22
click at [0, 0] on input "radio" at bounding box center [0, 0] width 0 height 0
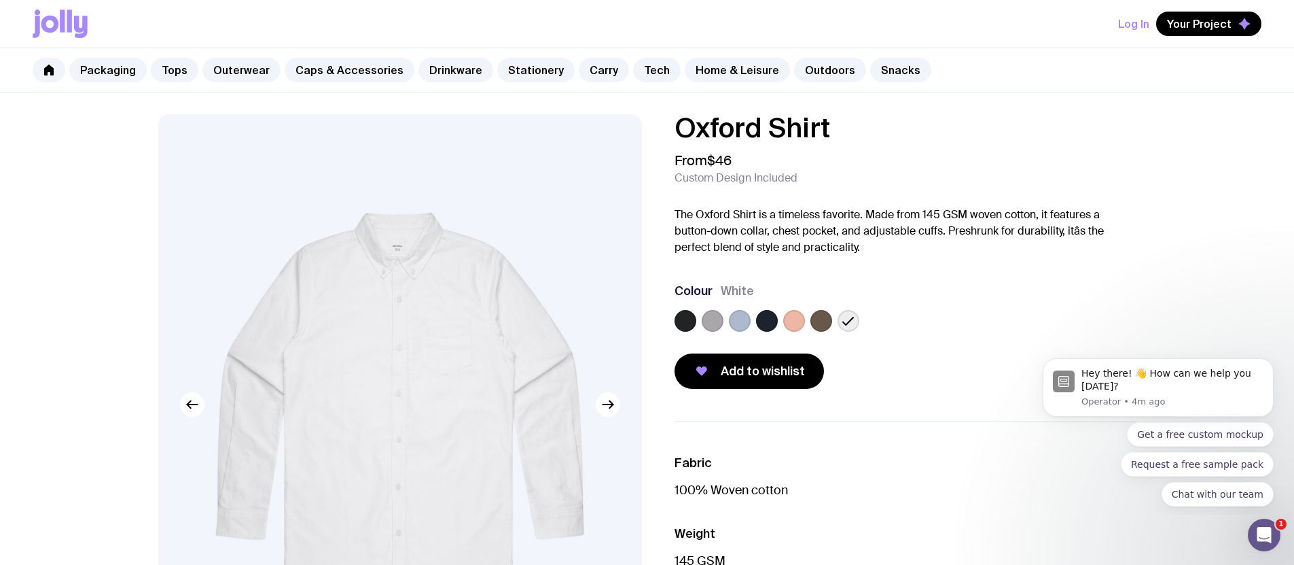
click at [806, 323] on div at bounding box center [906, 323] width 462 height 27
click at [821, 323] on label at bounding box center [822, 321] width 22 height 22
click at [0, 0] on input "radio" at bounding box center [0, 0] width 0 height 0
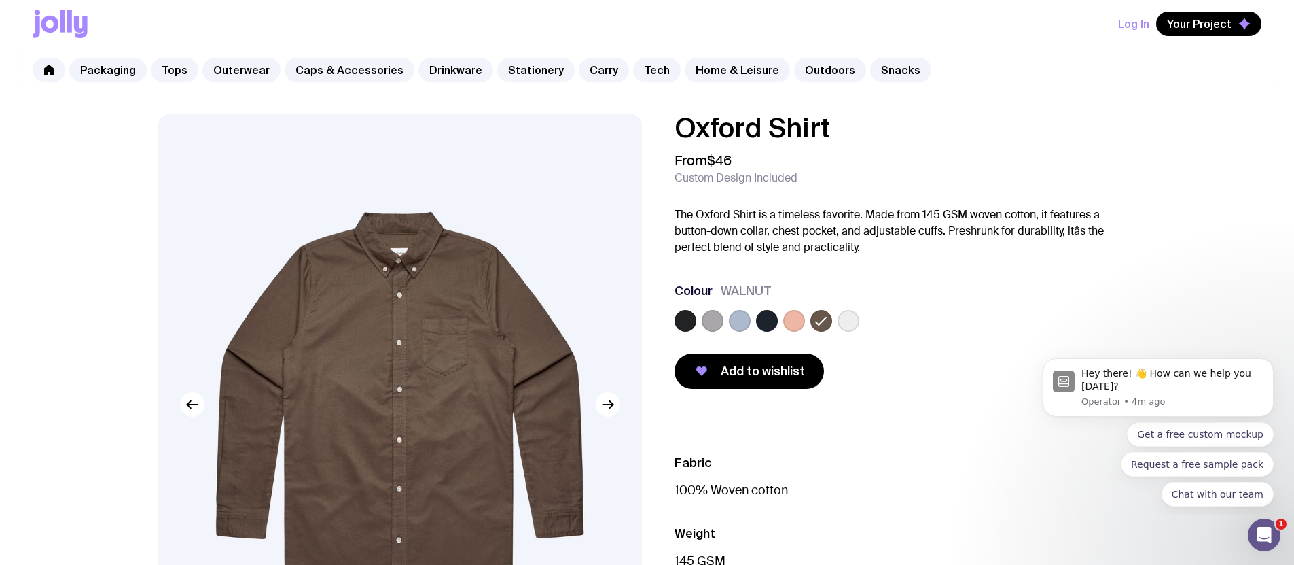
click at [800, 324] on label at bounding box center [794, 321] width 22 height 22
click at [0, 0] on input "radio" at bounding box center [0, 0] width 0 height 0
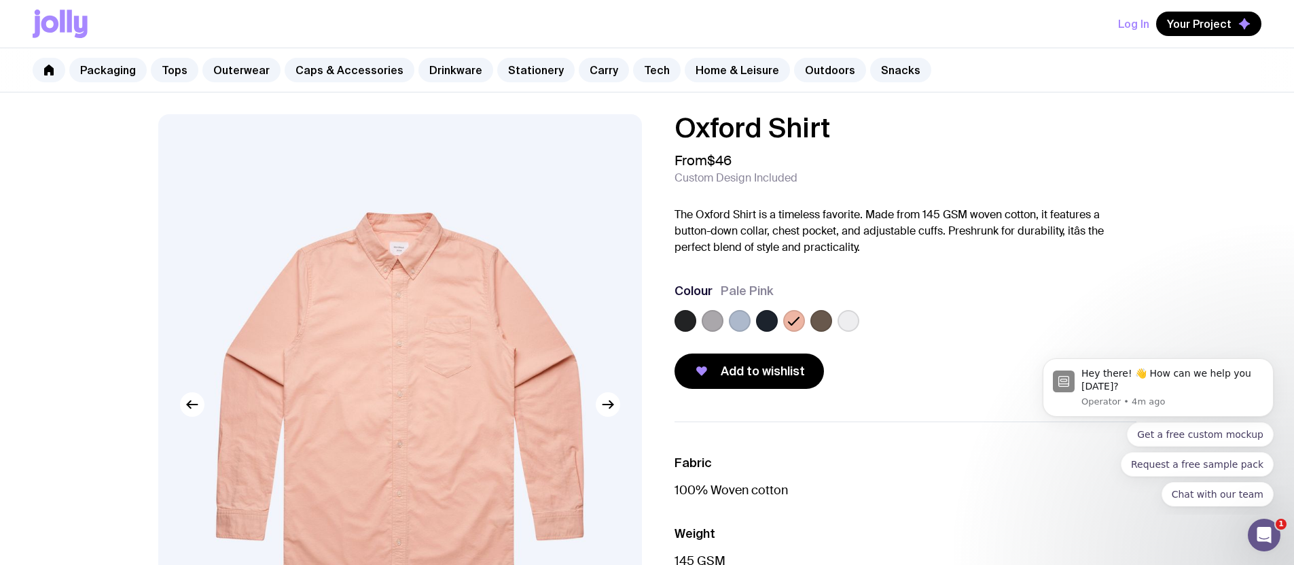
click at [722, 325] on div at bounding box center [713, 321] width 22 height 22
click at [719, 322] on label at bounding box center [713, 321] width 22 height 22
click at [0, 0] on input "radio" at bounding box center [0, 0] width 0 height 0
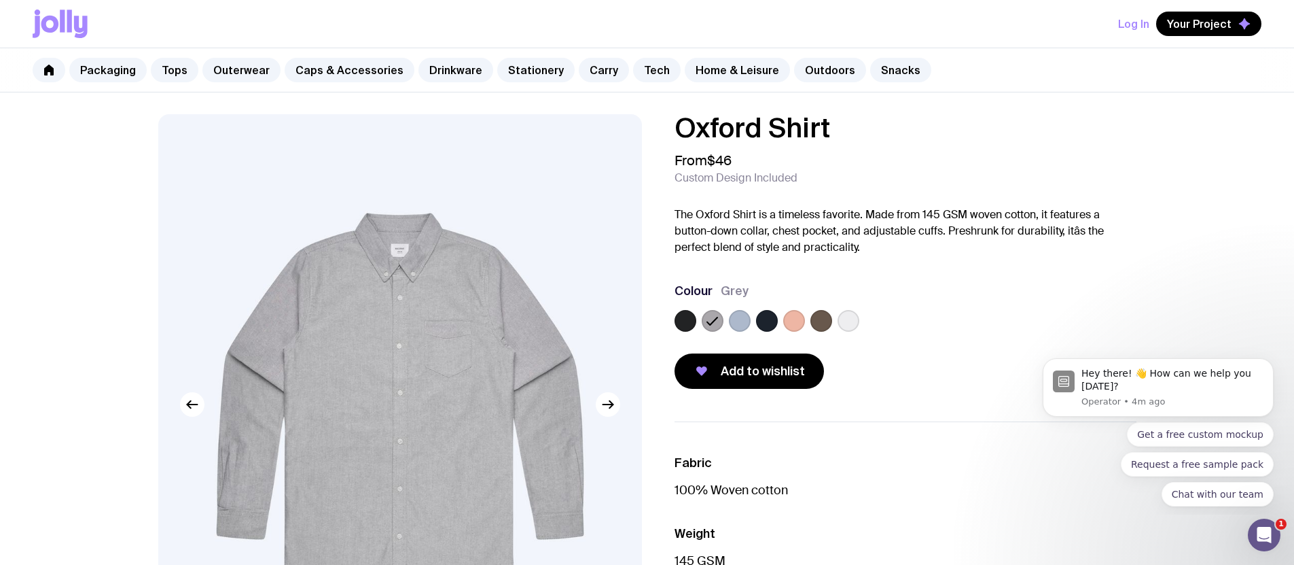
click at [677, 319] on label at bounding box center [686, 321] width 22 height 22
click at [0, 0] on input "radio" at bounding box center [0, 0] width 0 height 0
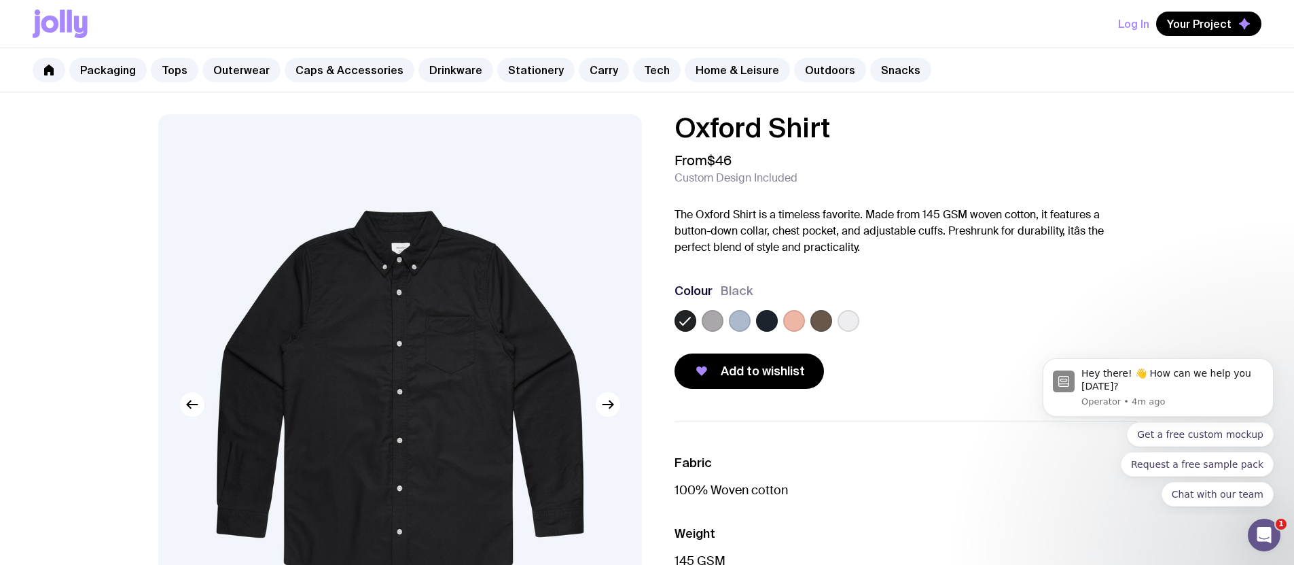
click at [770, 321] on label at bounding box center [767, 321] width 22 height 22
click at [0, 0] on input "radio" at bounding box center [0, 0] width 0 height 0
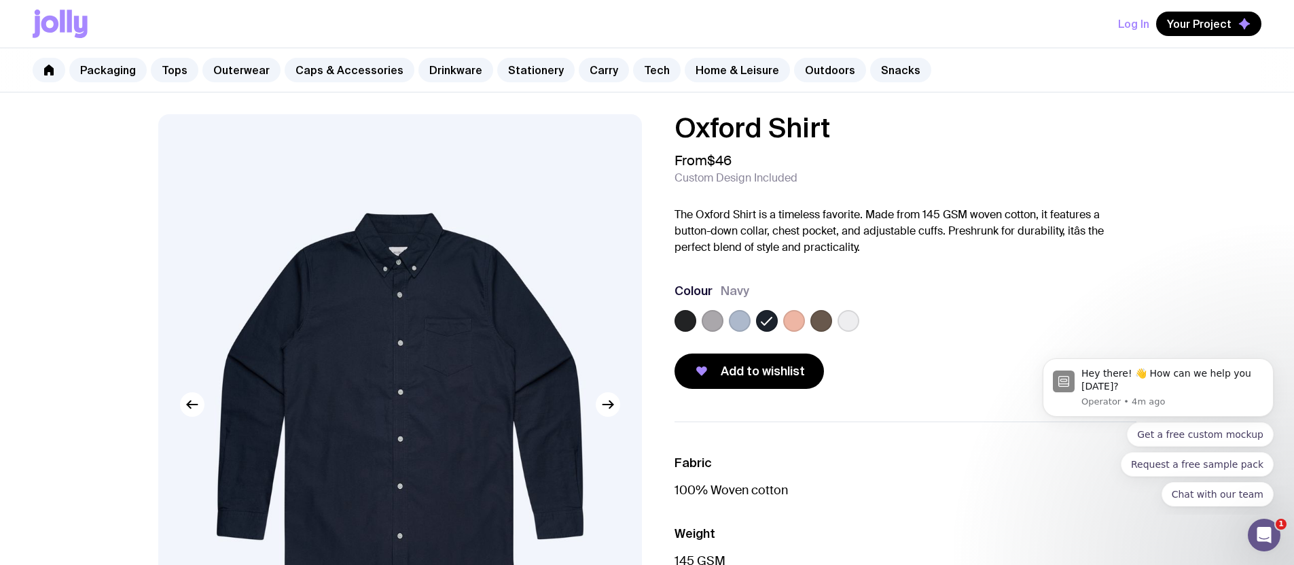
scroll to position [258, 0]
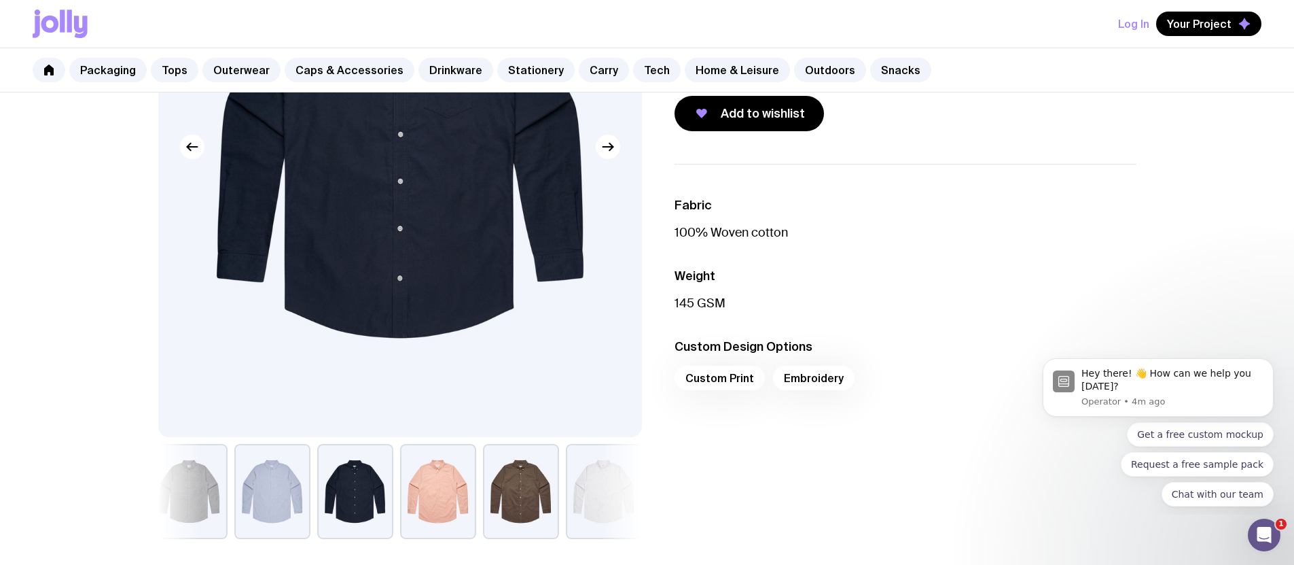
click at [597, 493] on button "button" at bounding box center [604, 491] width 76 height 95
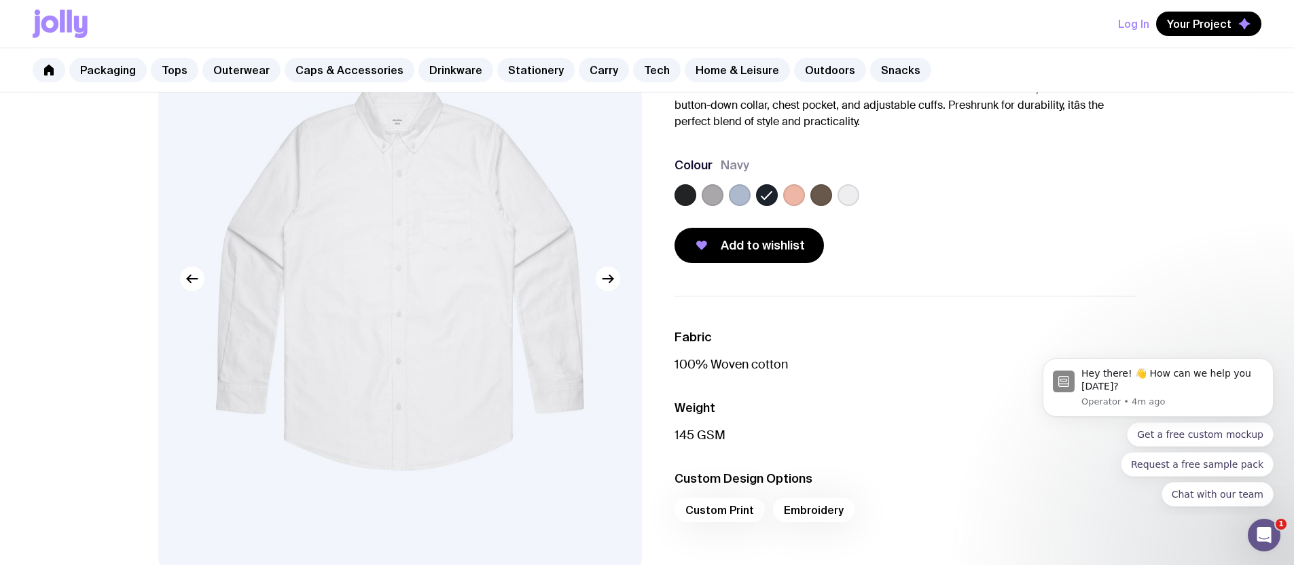
scroll to position [0, 0]
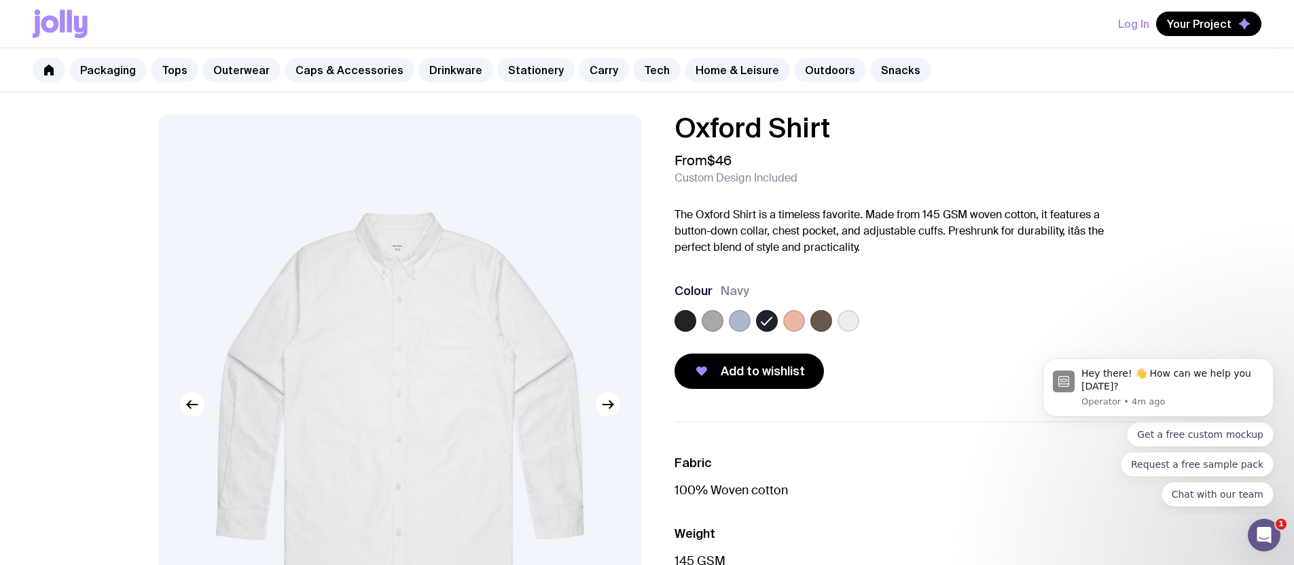
click at [842, 320] on label at bounding box center [849, 321] width 22 height 22
click at [0, 0] on input "radio" at bounding box center [0, 0] width 0 height 0
click at [166, 69] on link "Tops" at bounding box center [175, 70] width 48 height 24
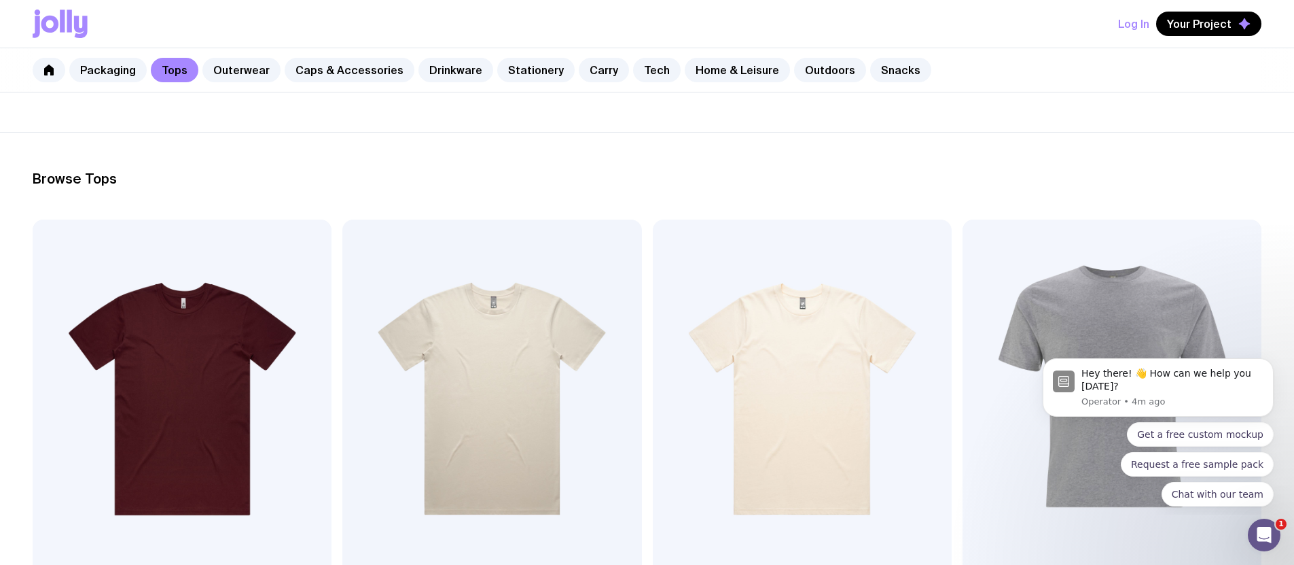
scroll to position [192, 0]
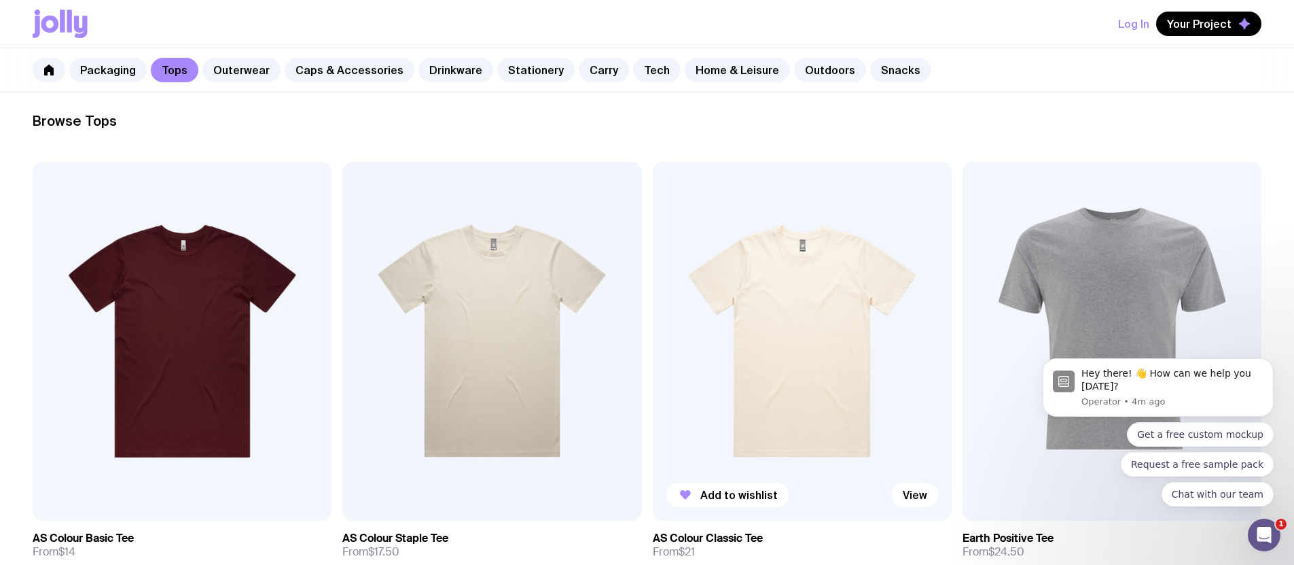
click at [653, 272] on img at bounding box center [802, 341] width 299 height 359
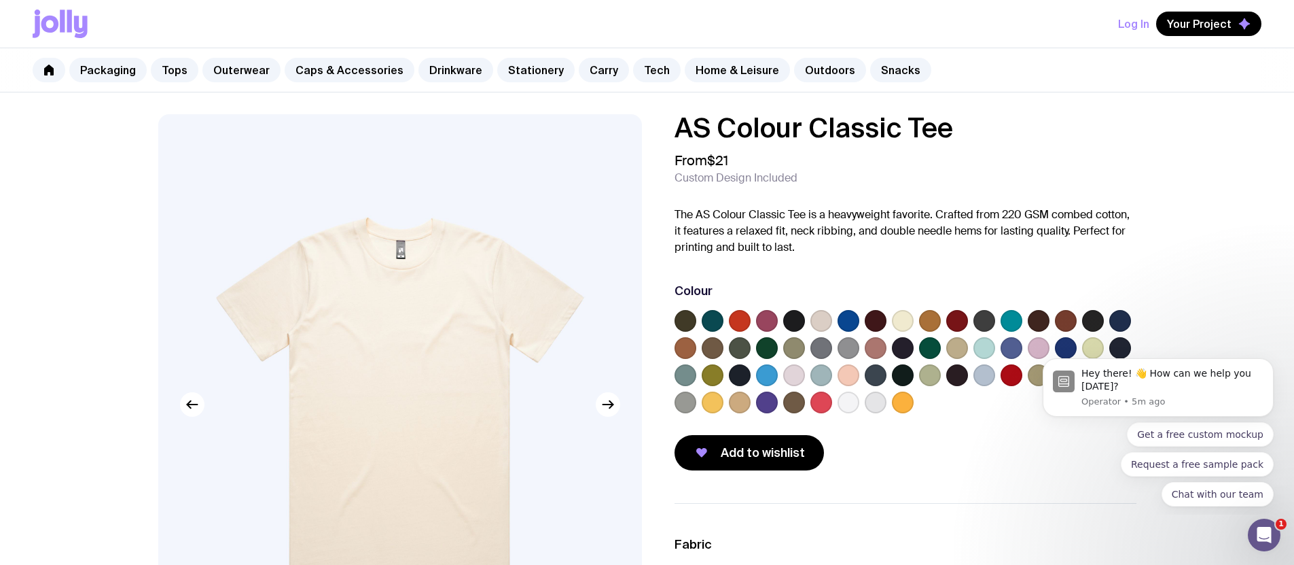
click at [897, 317] on label at bounding box center [903, 321] width 22 height 22
click at [0, 0] on input "radio" at bounding box center [0, 0] width 0 height 0
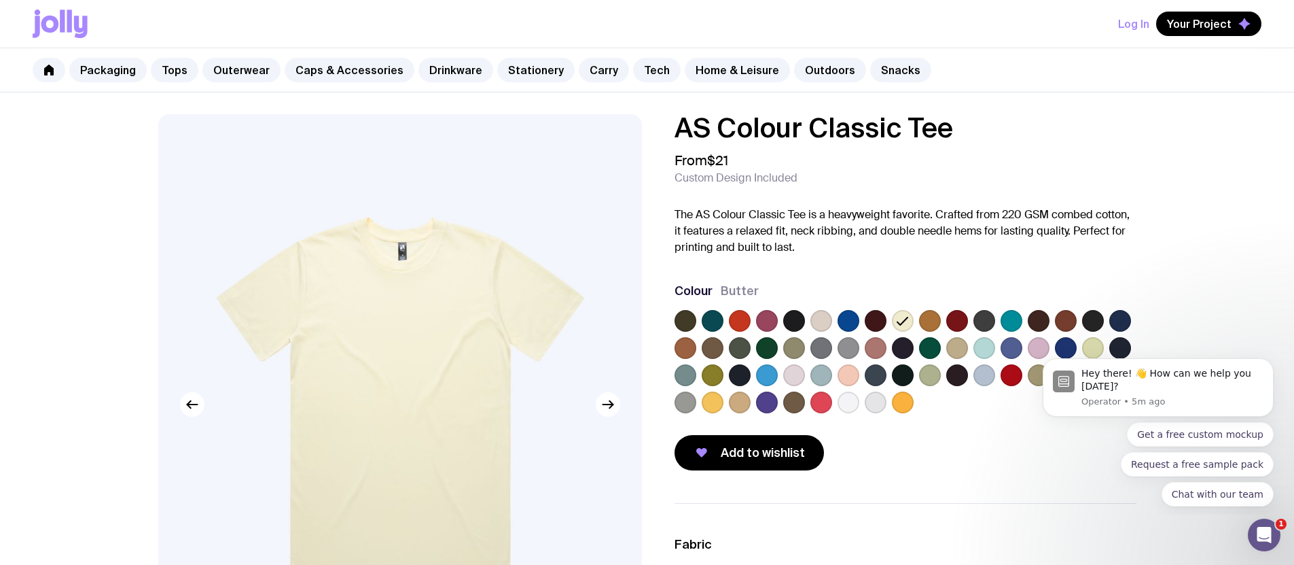
click at [820, 318] on label at bounding box center [822, 321] width 22 height 22
click at [0, 0] on input "radio" at bounding box center [0, 0] width 0 height 0
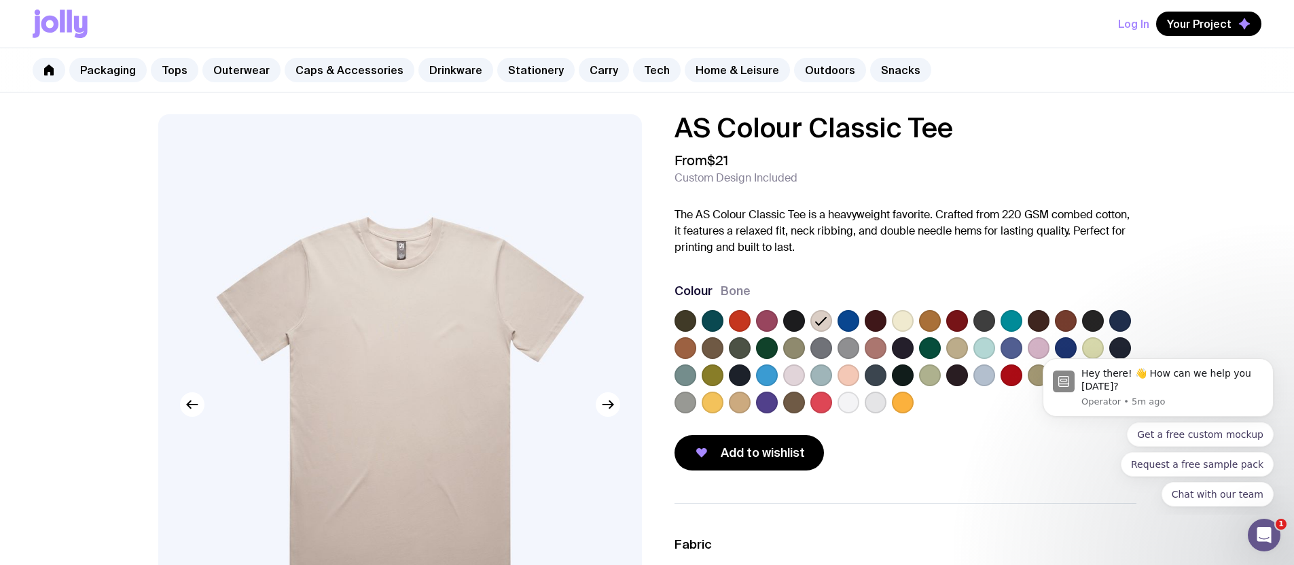
click at [951, 347] on label at bounding box center [957, 348] width 22 height 22
click at [0, 0] on input "radio" at bounding box center [0, 0] width 0 height 0
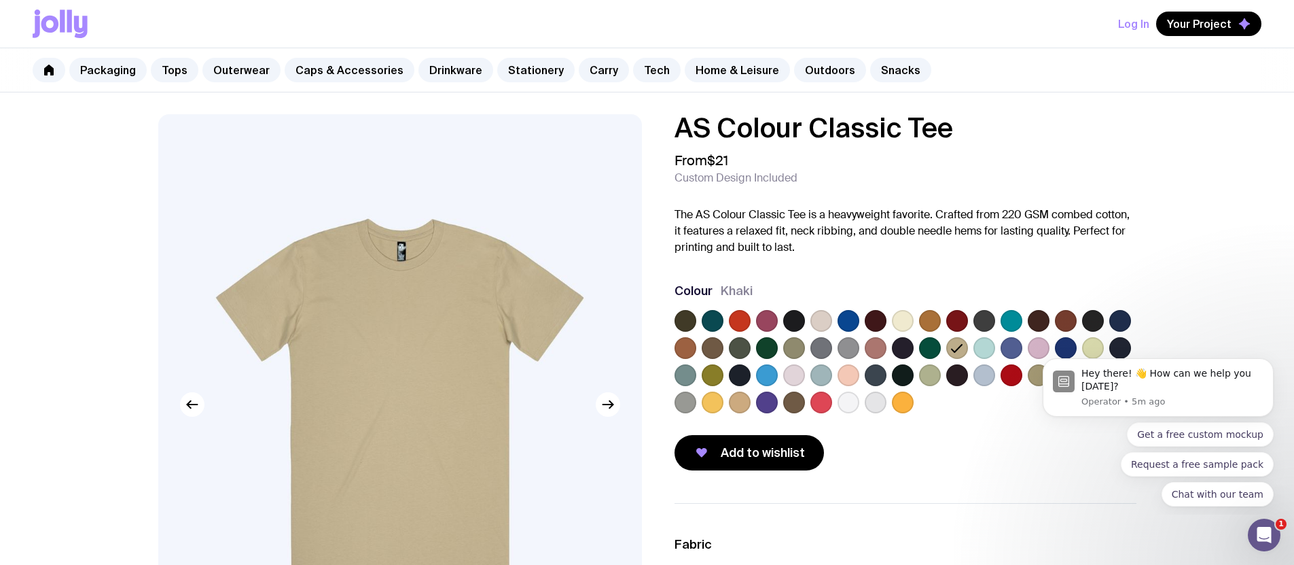
click at [896, 317] on label at bounding box center [903, 321] width 22 height 22
click at [0, 0] on input "radio" at bounding box center [0, 0] width 0 height 0
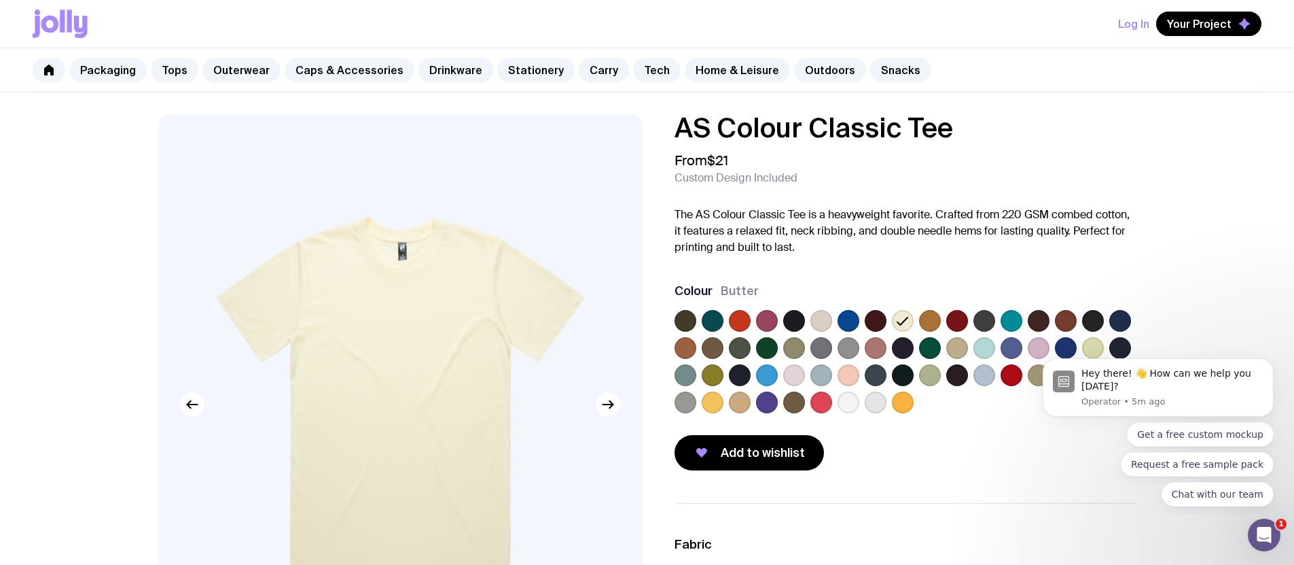
click at [1087, 349] on div "Hey there! 👋 How can we help you [DATE]? Operator • 5m ago Get a free custom mo…" at bounding box center [1158, 421] width 250 height 170
click at [1095, 344] on label at bounding box center [1093, 348] width 22 height 22
click at [0, 0] on input "radio" at bounding box center [0, 0] width 0 height 0
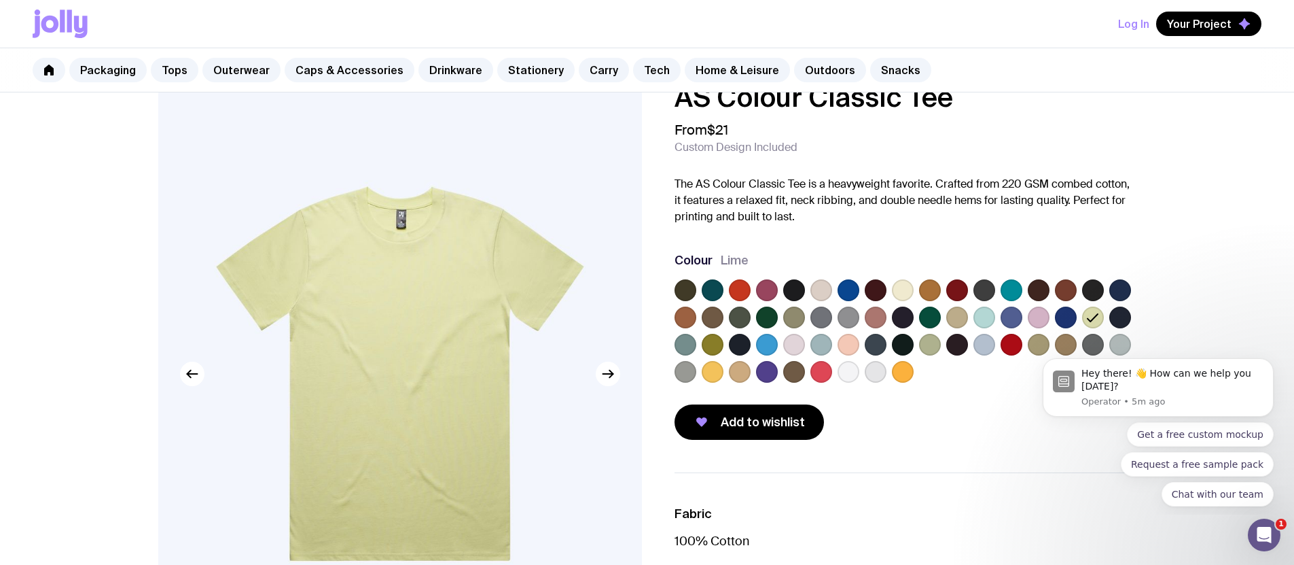
scroll to position [56, 0]
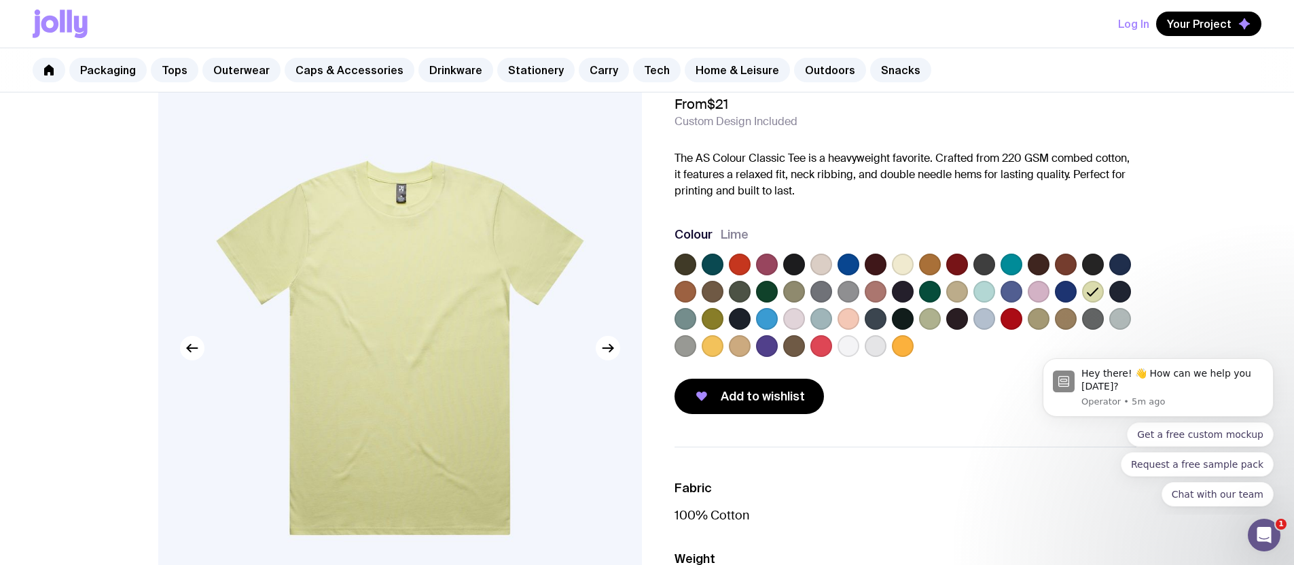
click at [822, 262] on label at bounding box center [822, 264] width 22 height 22
click at [0, 0] on input "radio" at bounding box center [0, 0] width 0 height 0
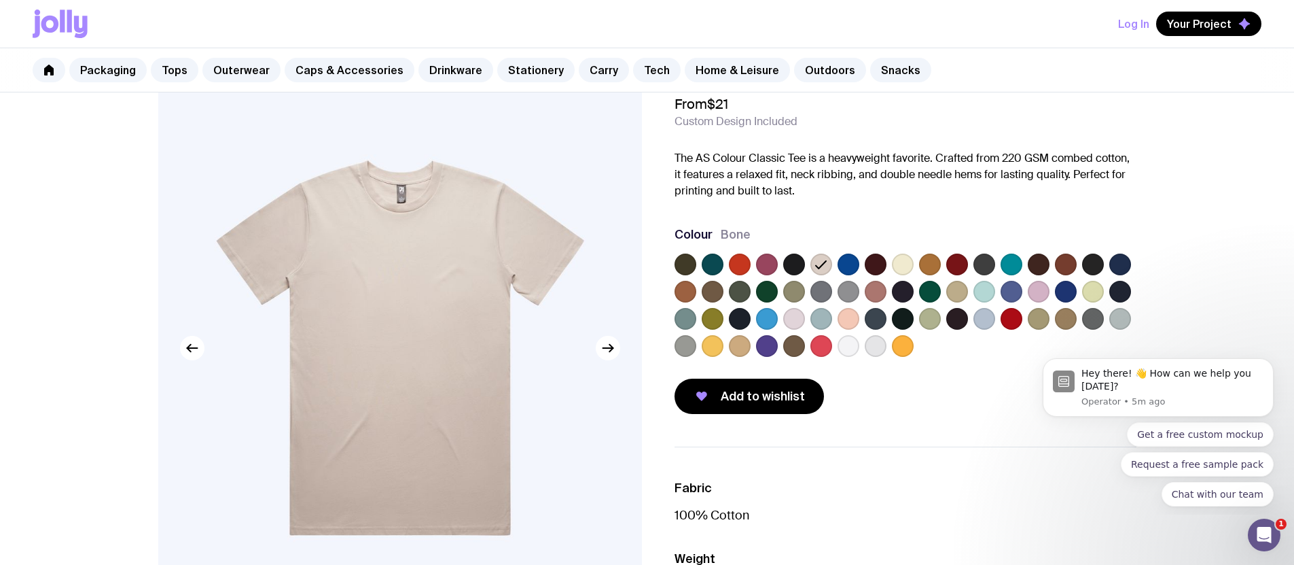
click at [879, 340] on label at bounding box center [876, 346] width 22 height 22
click at [0, 0] on input "radio" at bounding box center [0, 0] width 0 height 0
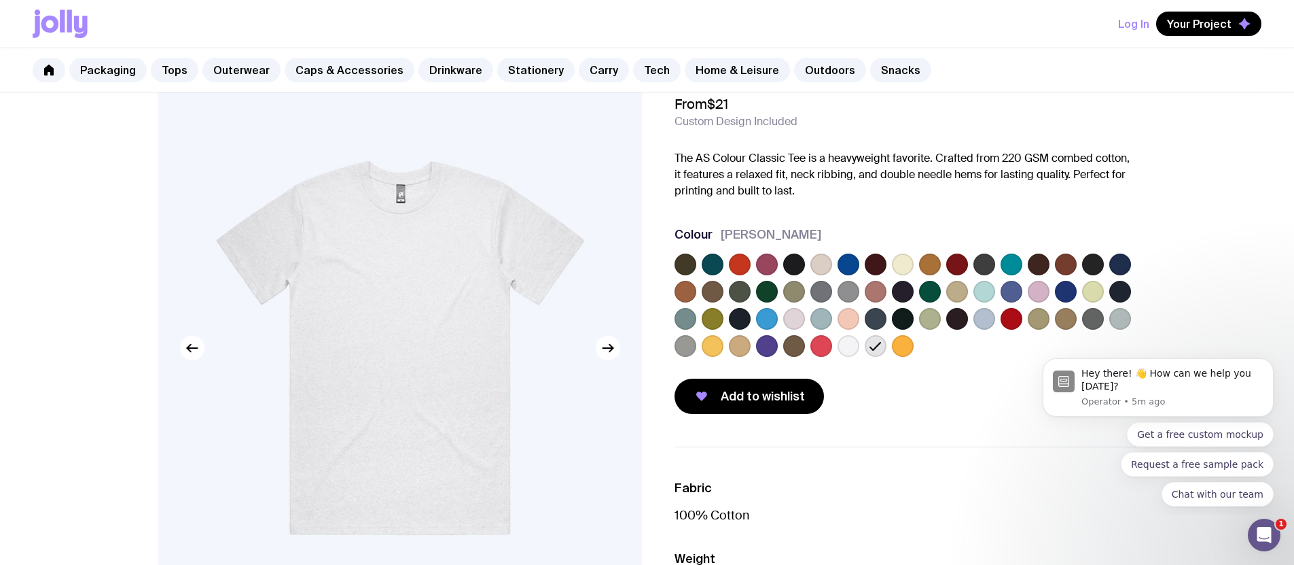
click at [838, 344] on label at bounding box center [849, 346] width 22 height 22
click at [0, 0] on input "radio" at bounding box center [0, 0] width 0 height 0
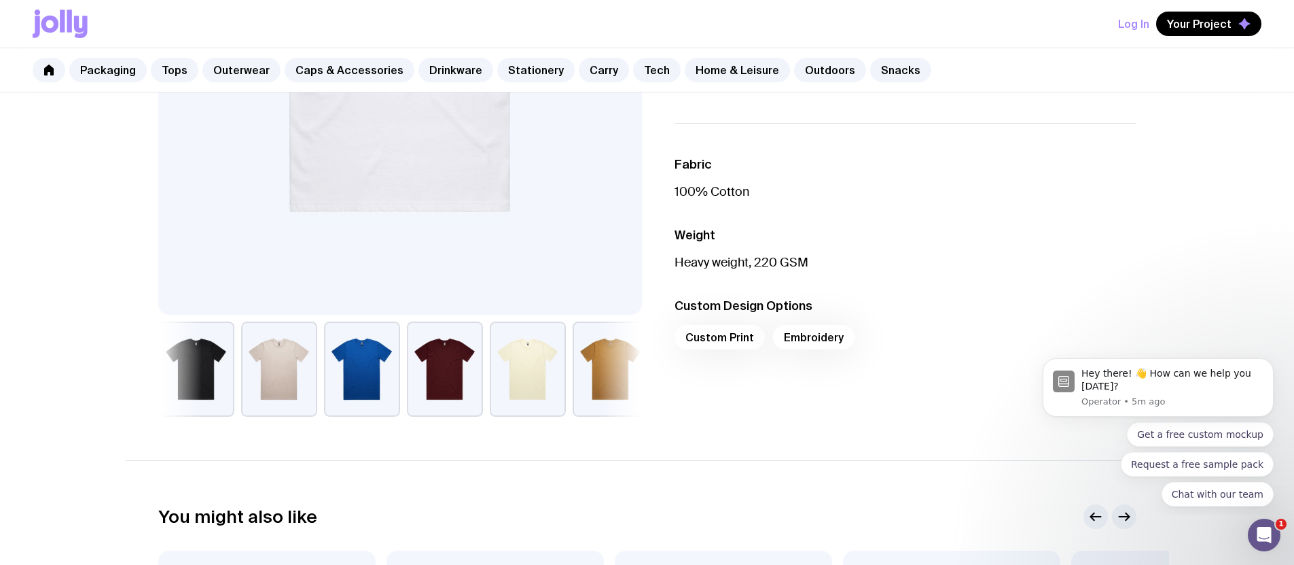
scroll to position [416, 0]
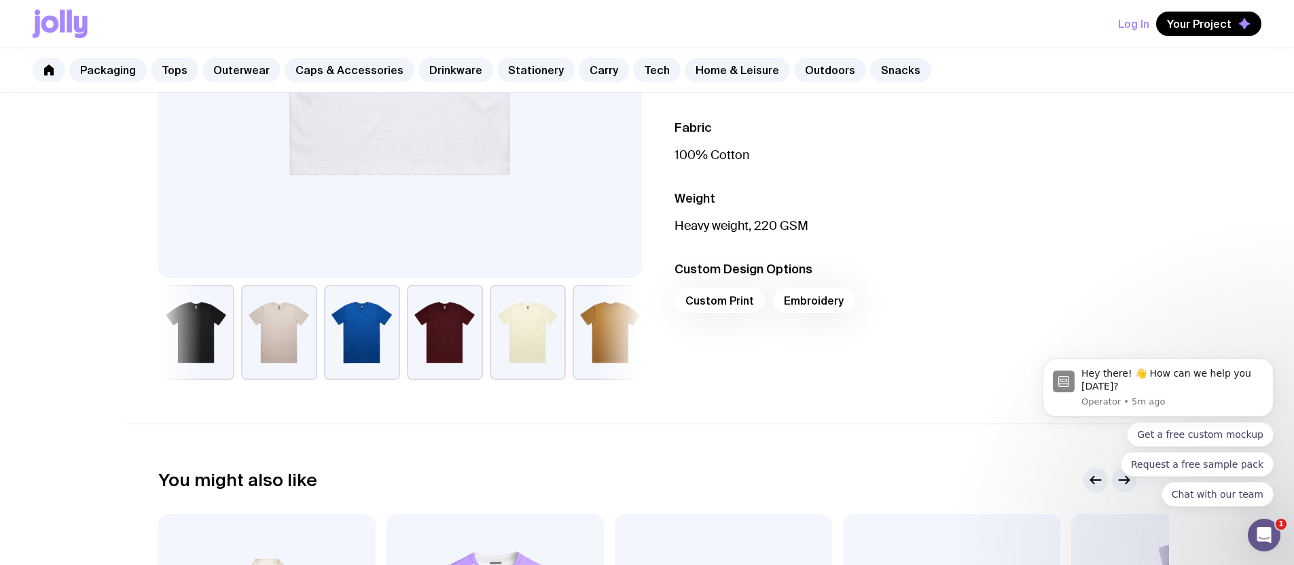
click at [288, 347] on button "button" at bounding box center [279, 332] width 76 height 95
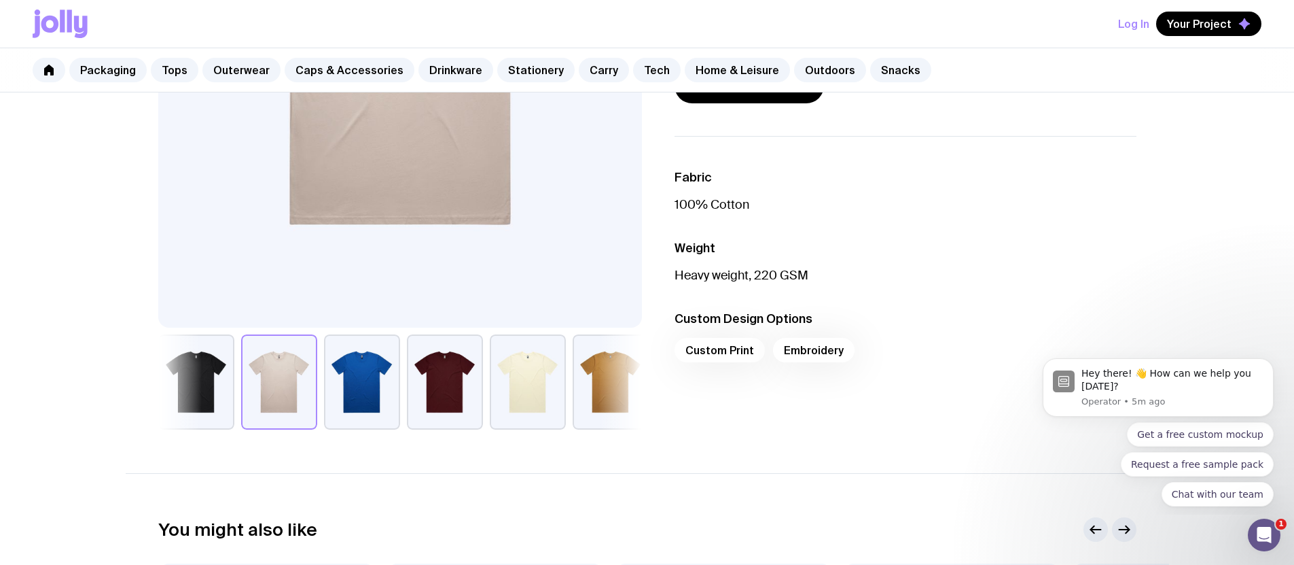
scroll to position [99, 0]
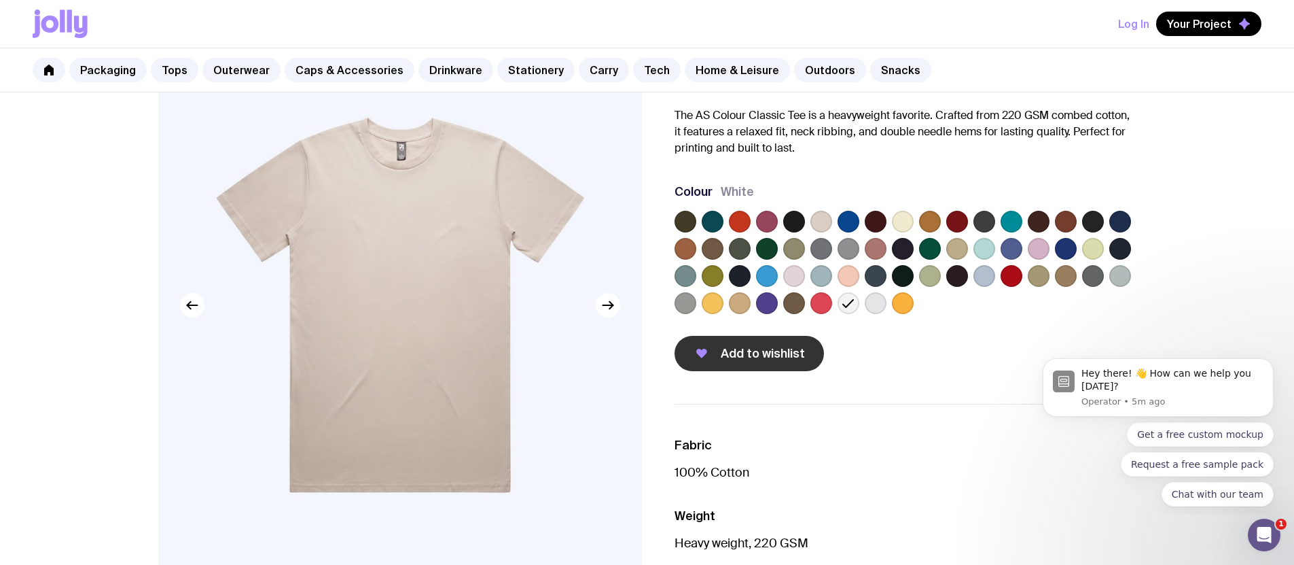
click at [753, 357] on span "Add to wishlist" at bounding box center [763, 353] width 84 height 16
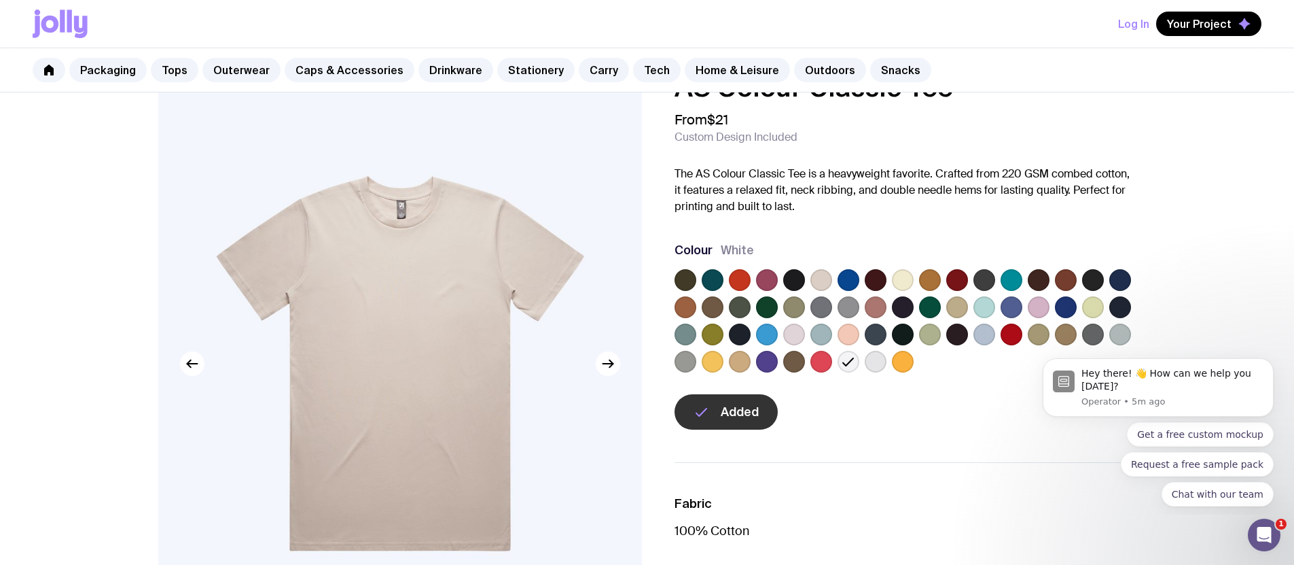
scroll to position [0, 0]
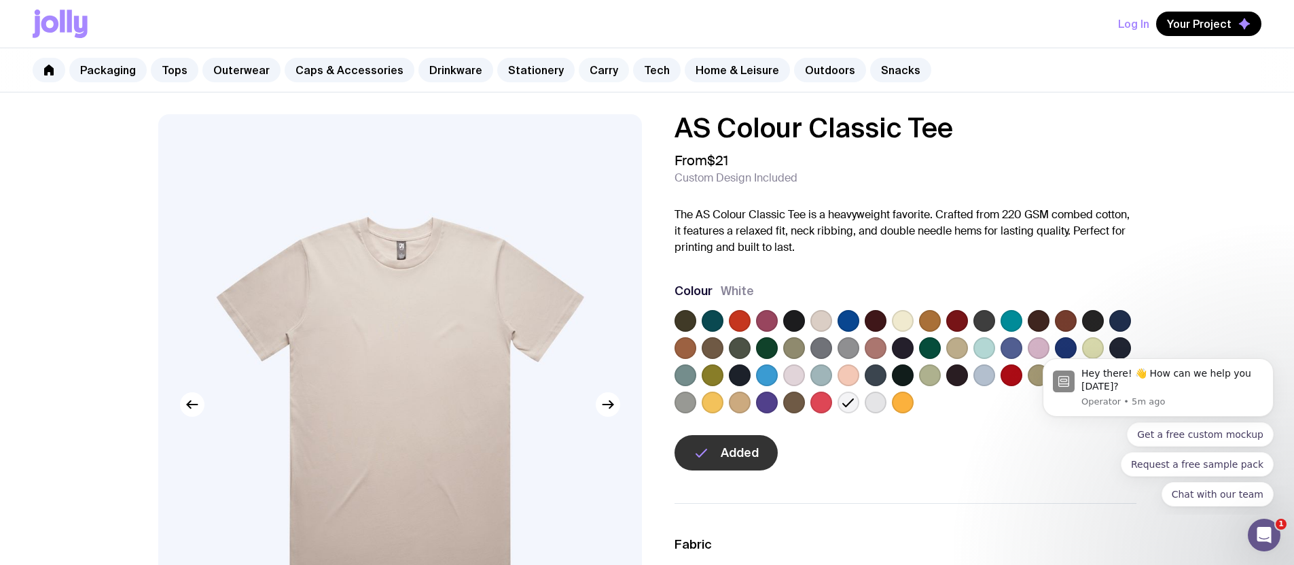
click at [579, 71] on link "Carry" at bounding box center [604, 70] width 50 height 24
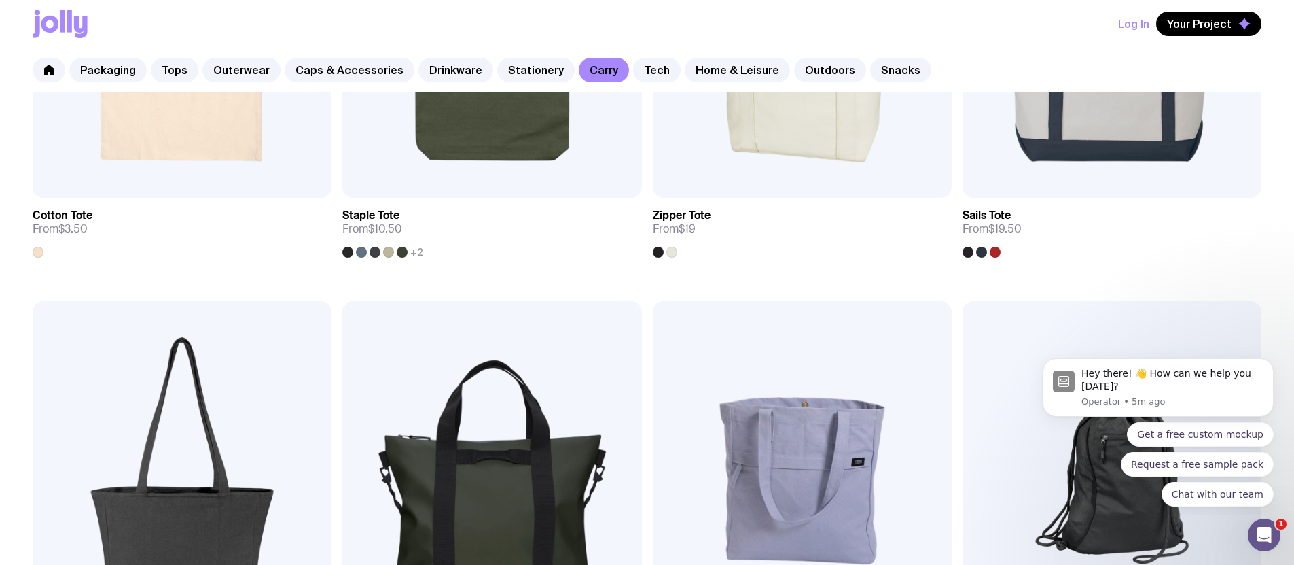
scroll to position [97, 0]
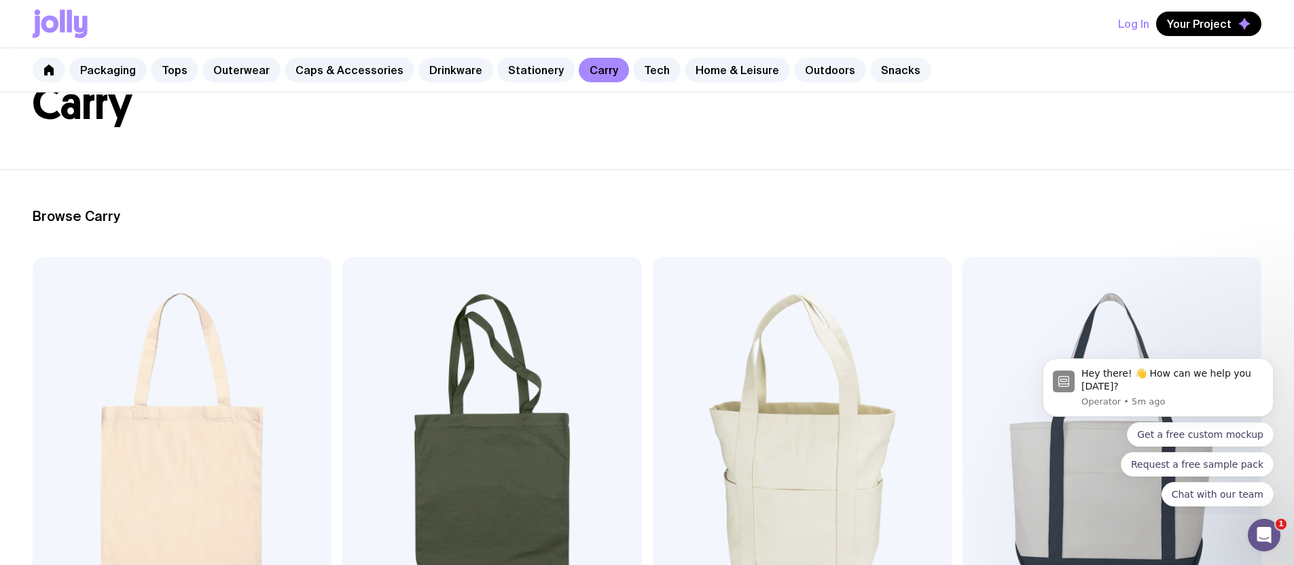
click at [870, 69] on link "Snacks" at bounding box center [900, 70] width 61 height 24
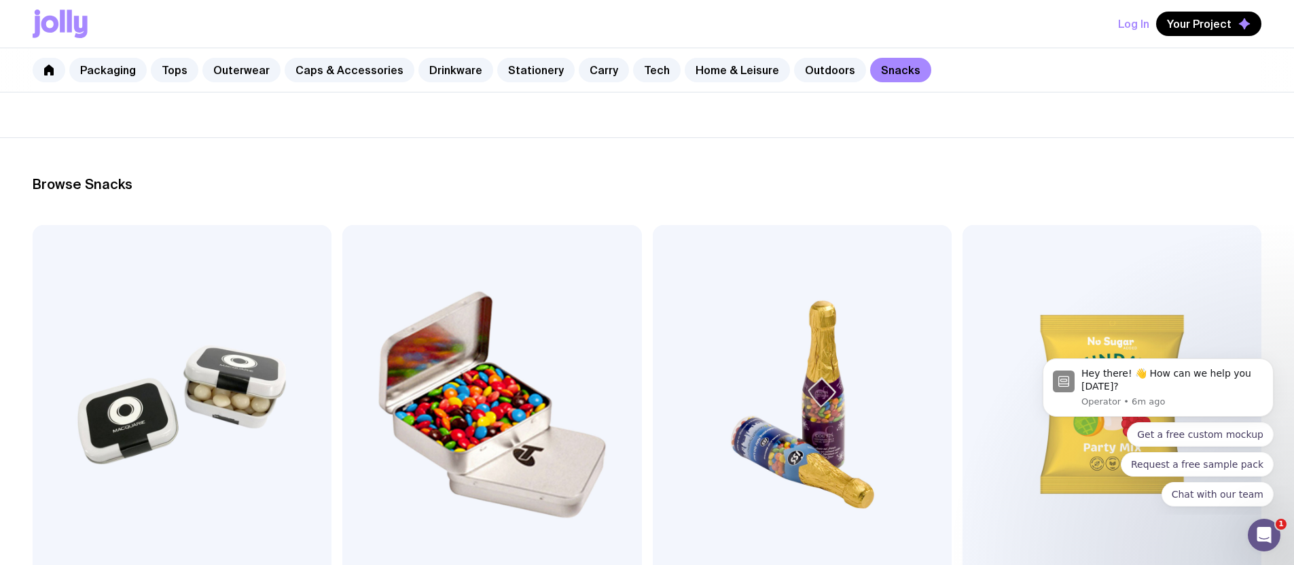
scroll to position [10, 0]
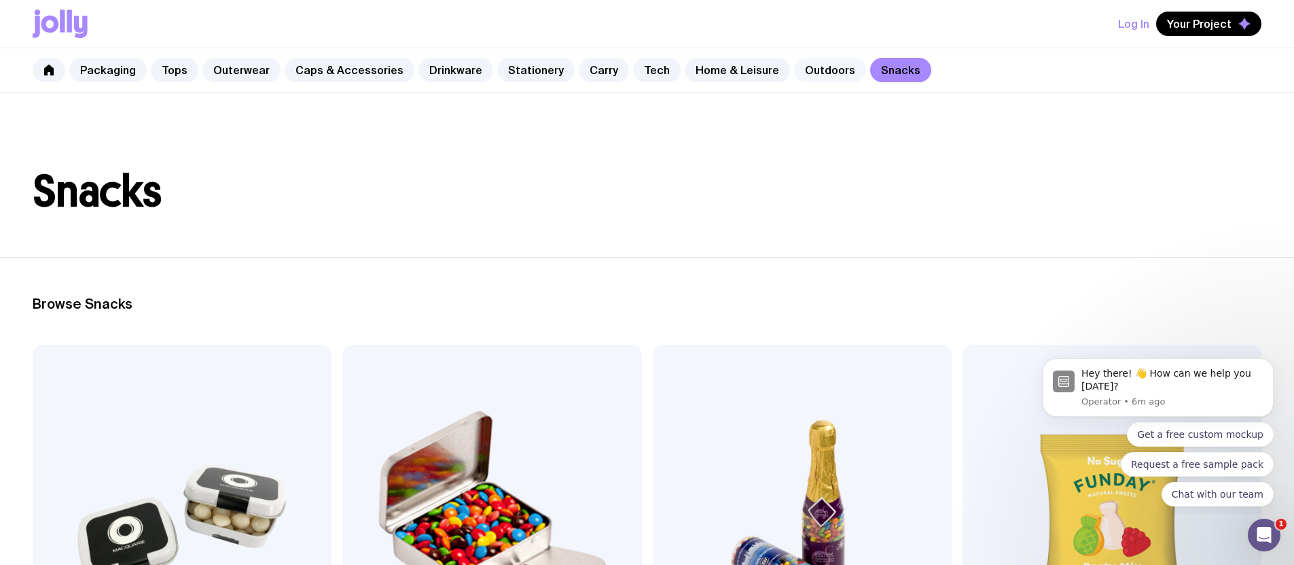
click at [800, 66] on link "Outdoors" at bounding box center [830, 70] width 72 height 24
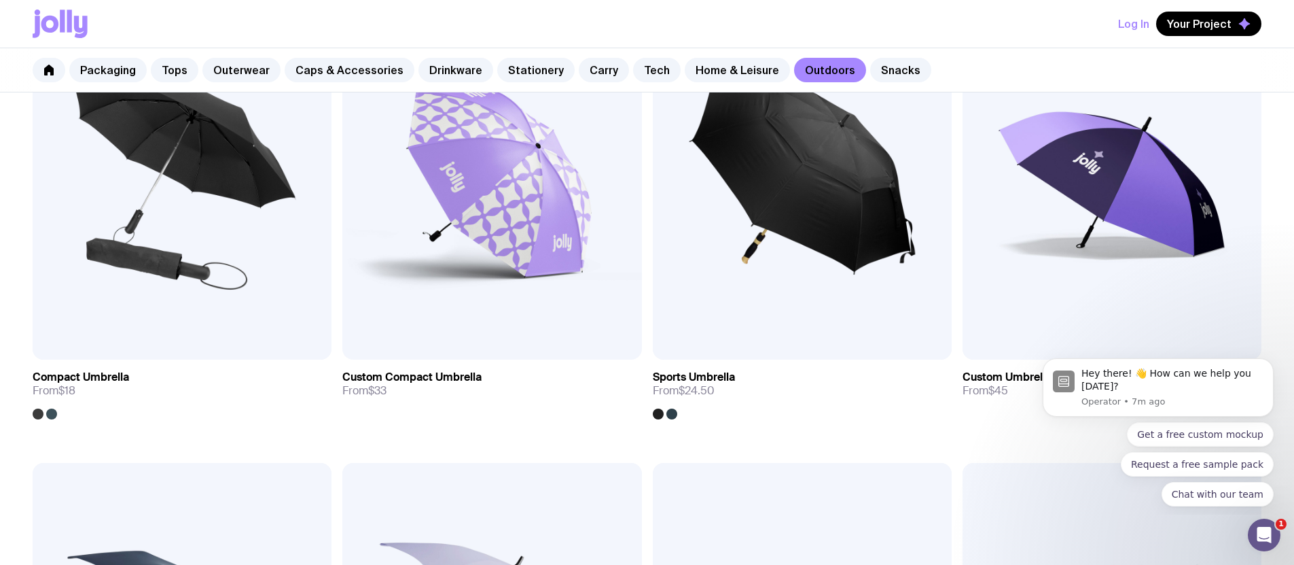
scroll to position [351, 0]
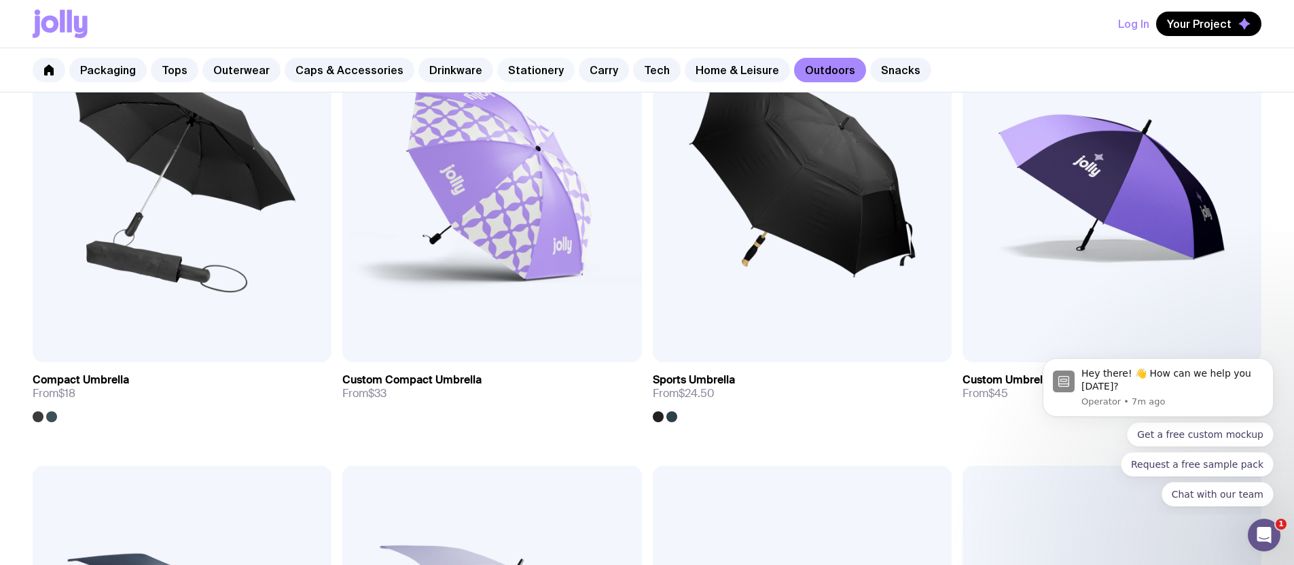
click at [518, 66] on link "Stationery" at bounding box center [535, 70] width 77 height 24
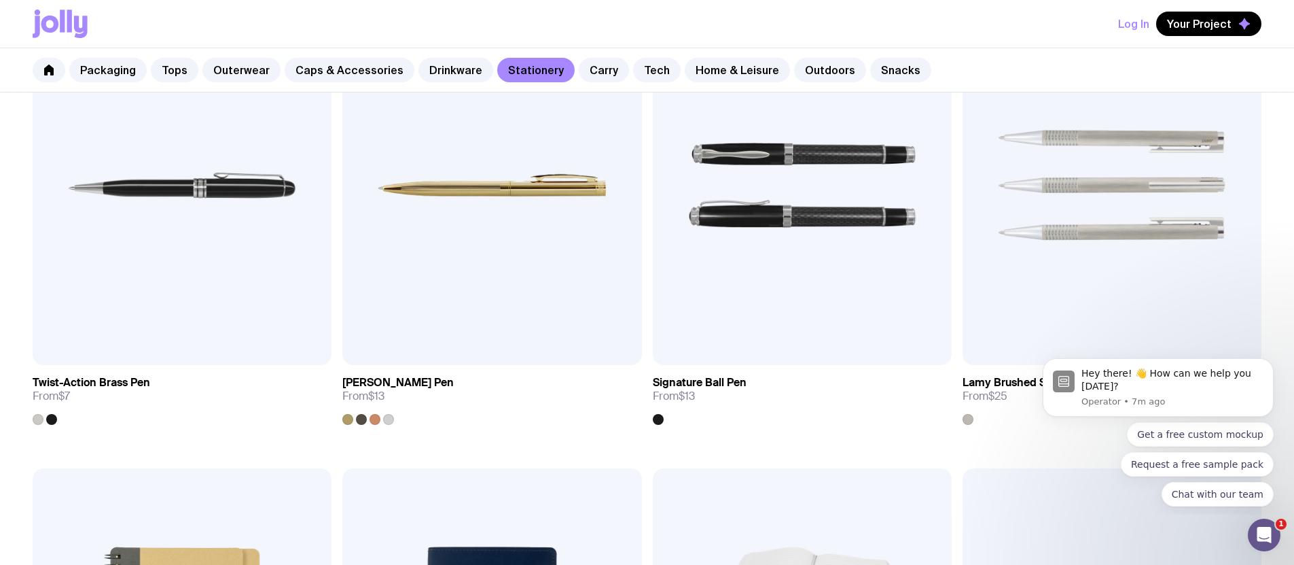
scroll to position [813, 0]
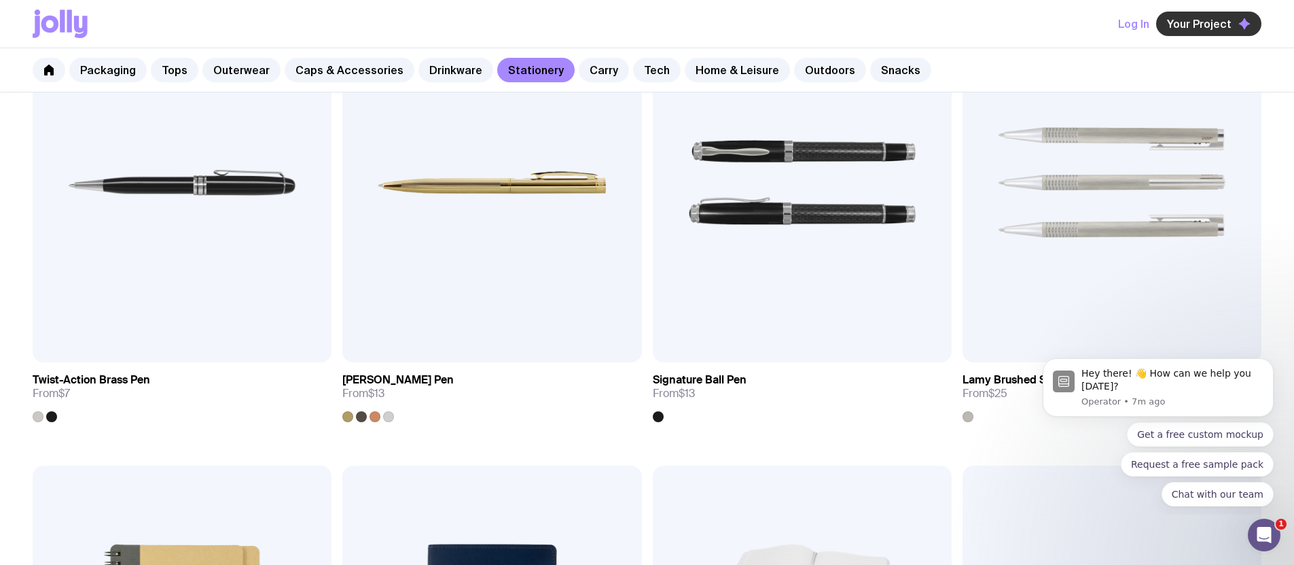
click at [1192, 23] on span "Your Project" at bounding box center [1199, 24] width 65 height 14
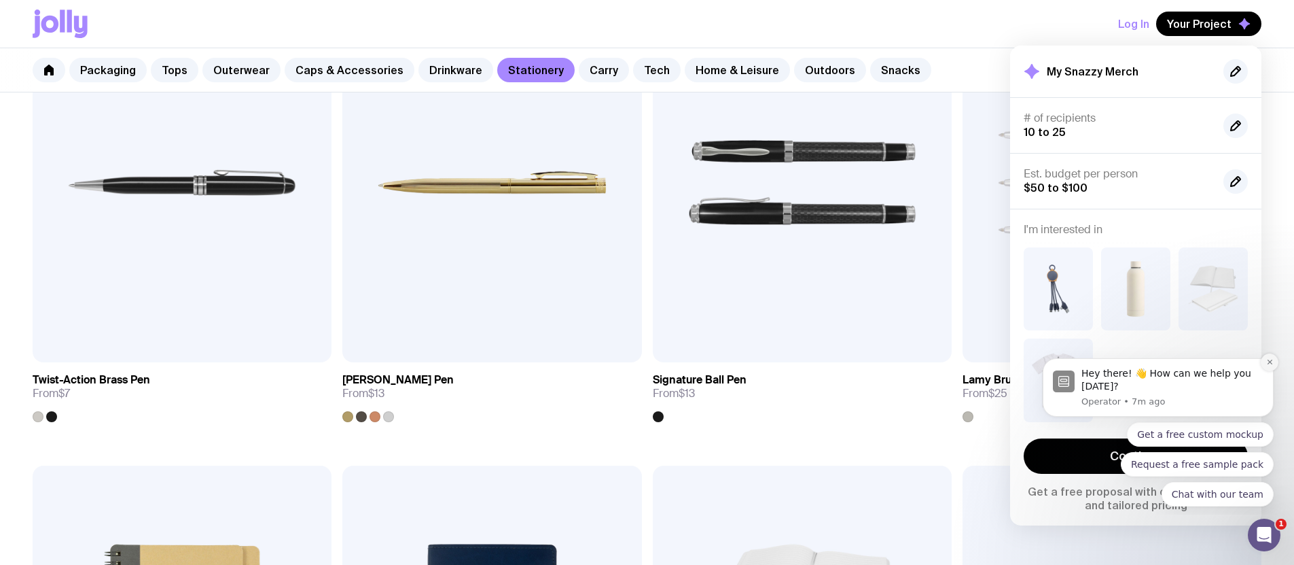
click at [1267, 359] on icon "Dismiss notification" at bounding box center [1269, 361] width 7 height 7
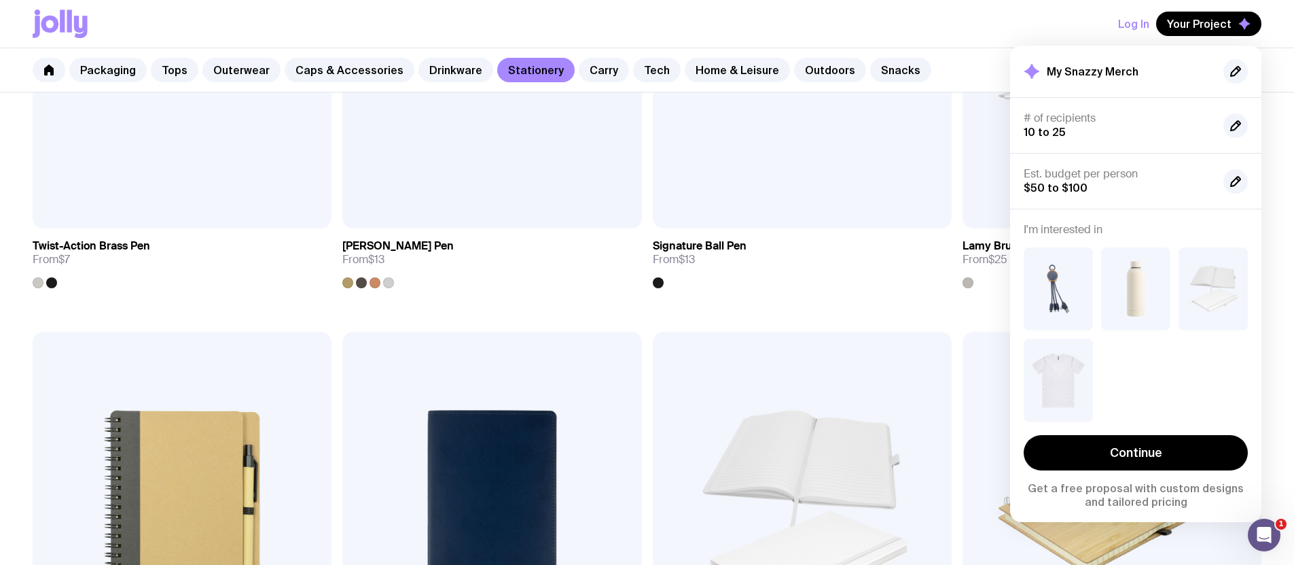
scroll to position [948, 0]
click at [1127, 442] on link "Continue" at bounding box center [1136, 452] width 224 height 35
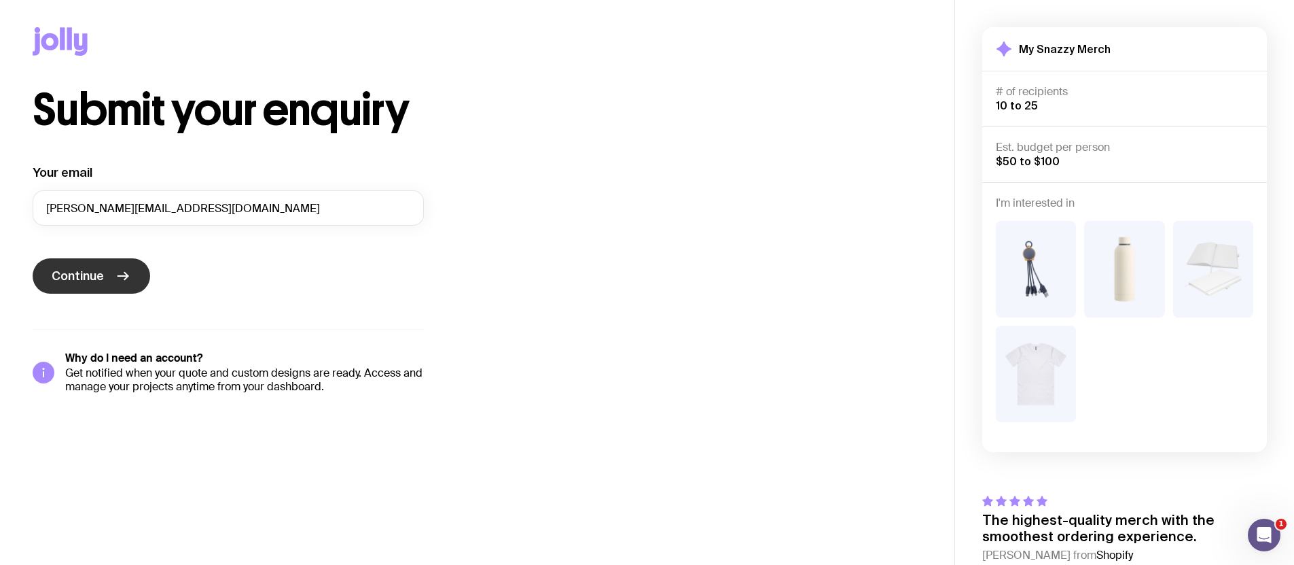
click at [71, 283] on span "Continue" at bounding box center [78, 276] width 52 height 16
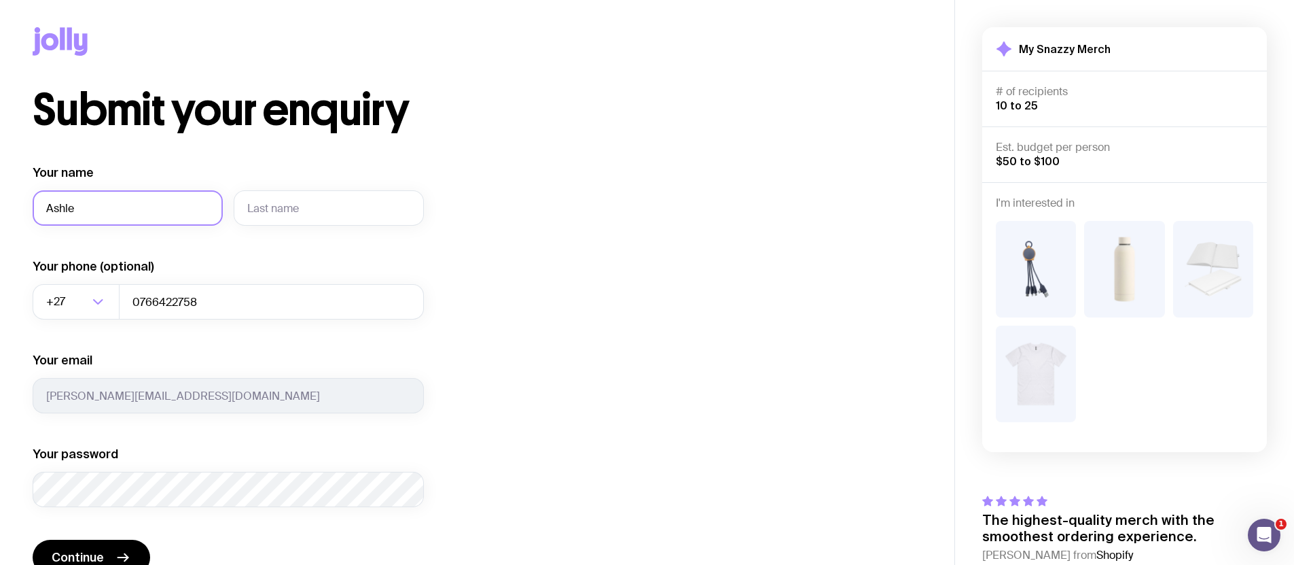
type input "[PERSON_NAME]"
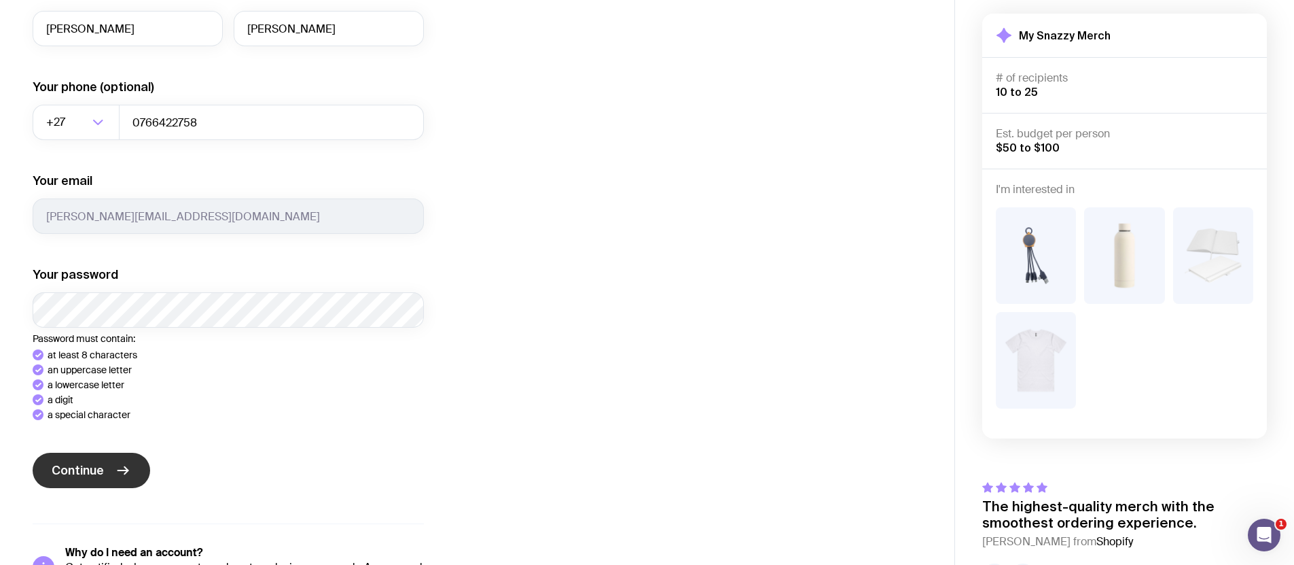
click at [96, 462] on span "Continue" at bounding box center [78, 470] width 52 height 16
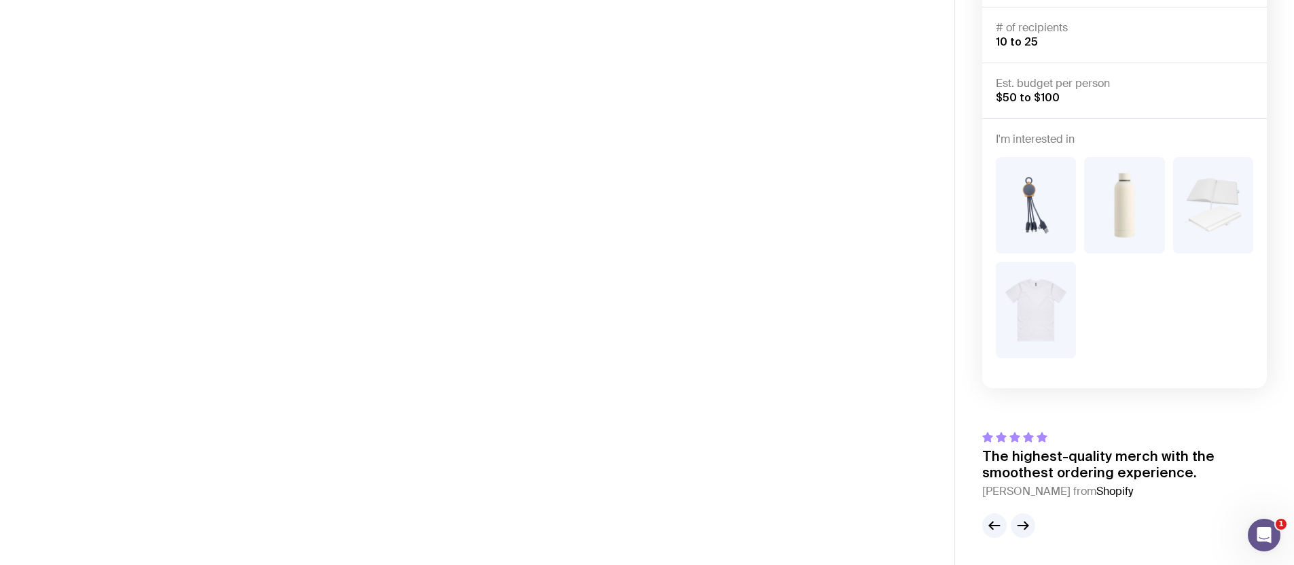
scroll to position [64, 0]
